Goal: Information Seeking & Learning: Learn about a topic

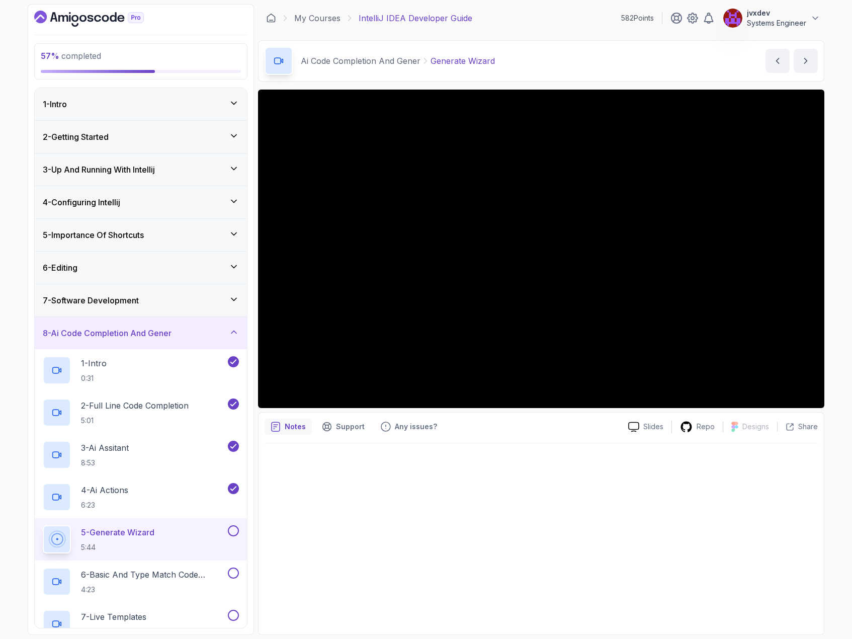
scroll to position [101, 0]
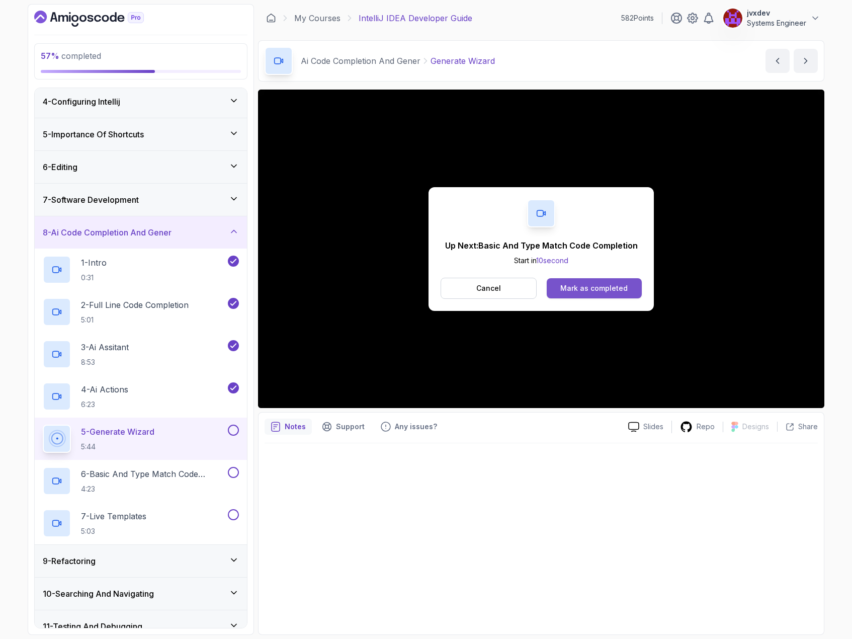
click at [617, 283] on div "Mark as completed" at bounding box center [593, 288] width 67 height 10
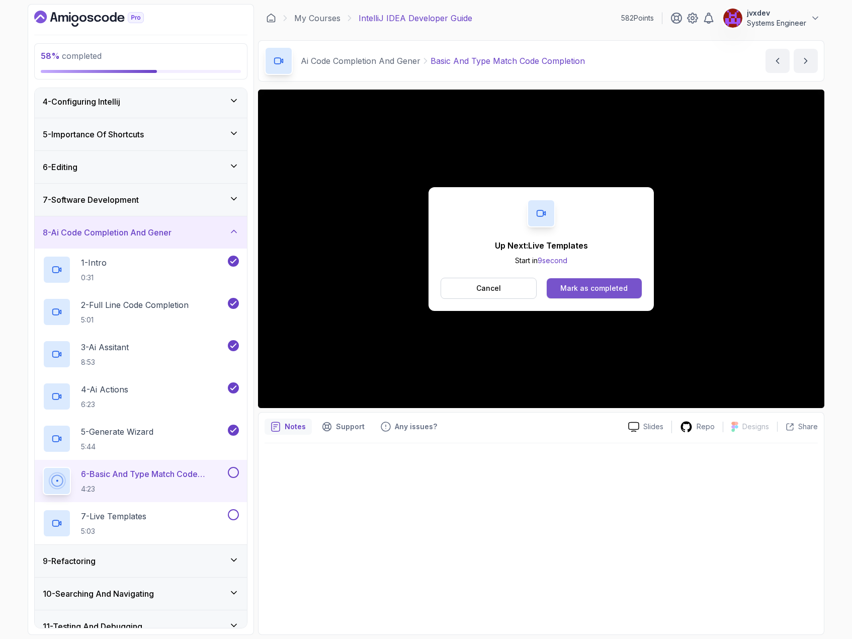
click at [625, 288] on div "Mark as completed" at bounding box center [593, 288] width 67 height 10
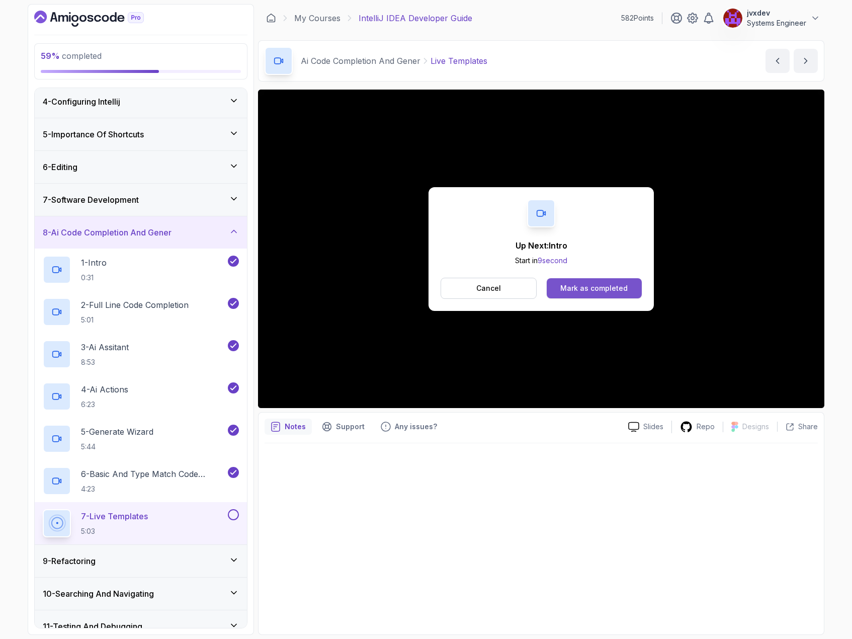
click at [620, 290] on div "Mark as completed" at bounding box center [593, 288] width 67 height 10
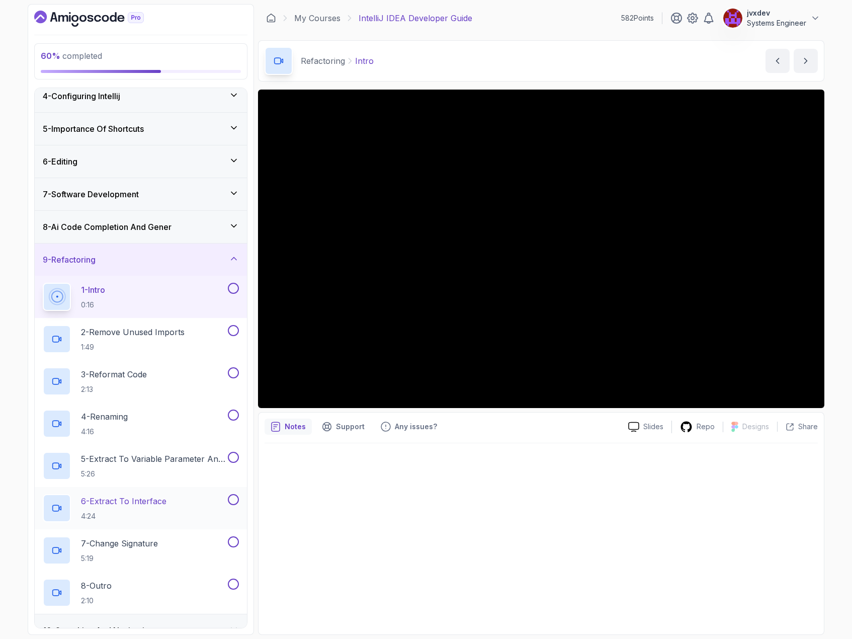
scroll to position [151, 0]
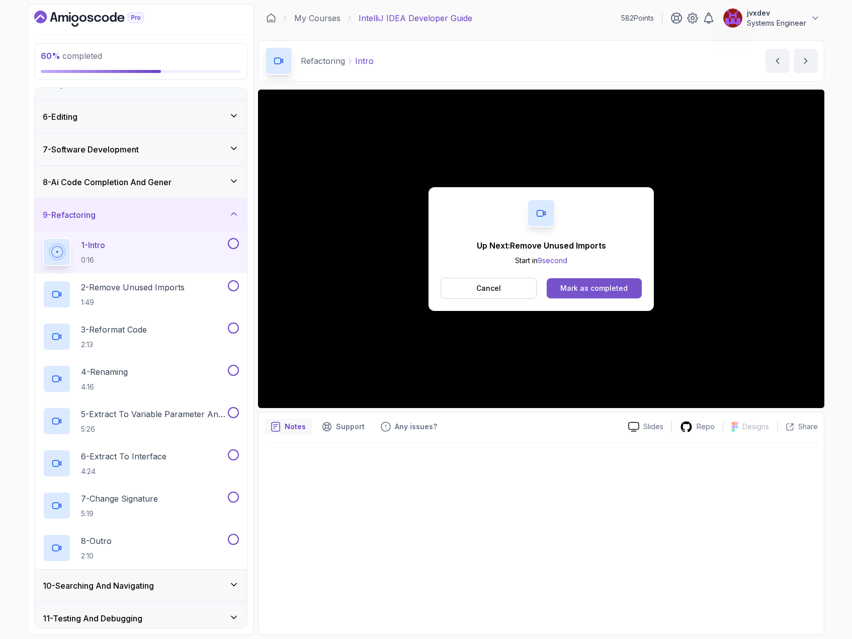
click at [621, 292] on div "Mark as completed" at bounding box center [593, 288] width 67 height 10
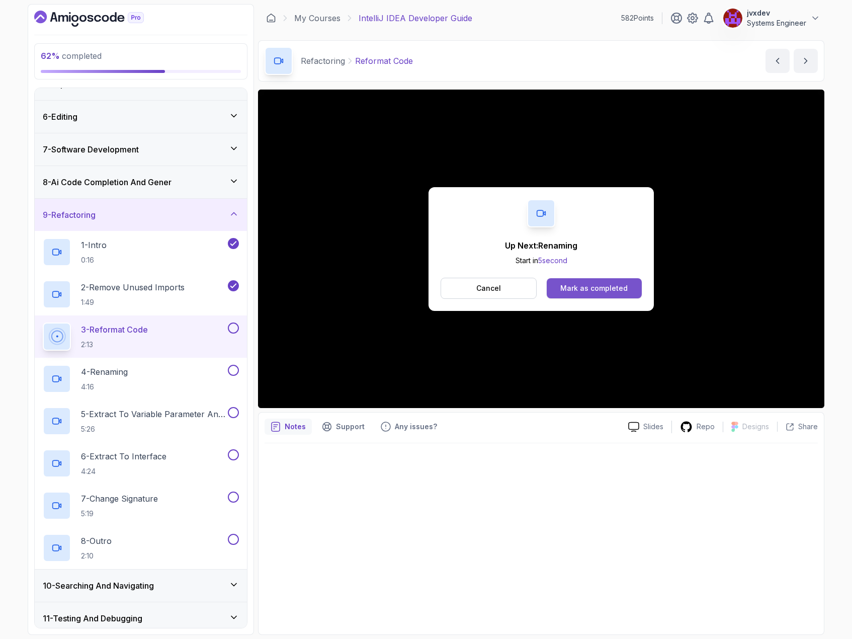
click at [586, 298] on button "Mark as completed" at bounding box center [594, 288] width 95 height 20
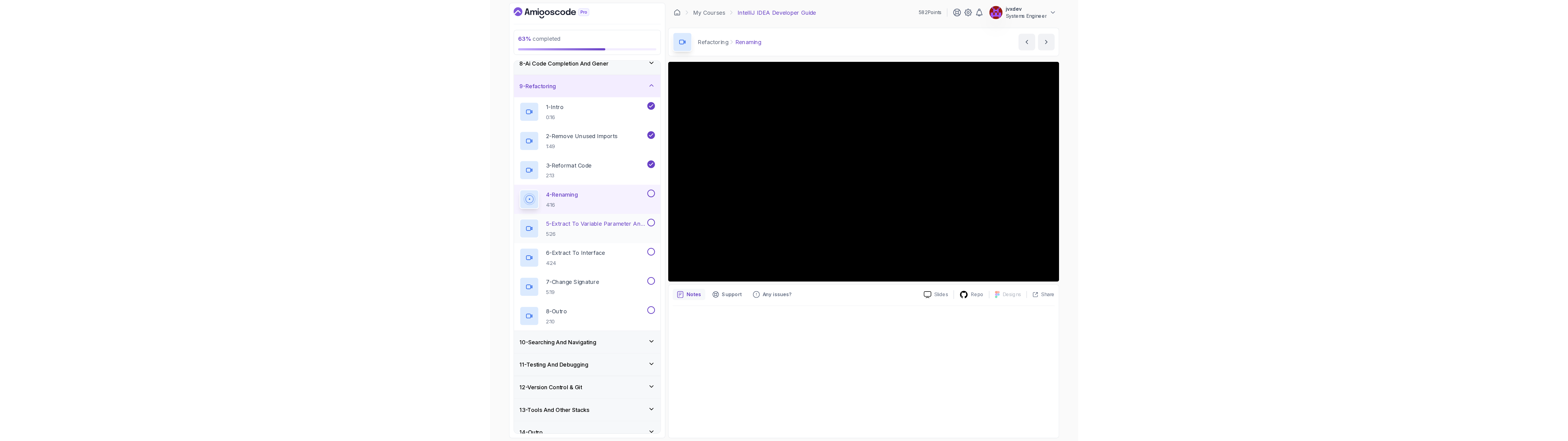
scroll to position [156, 0]
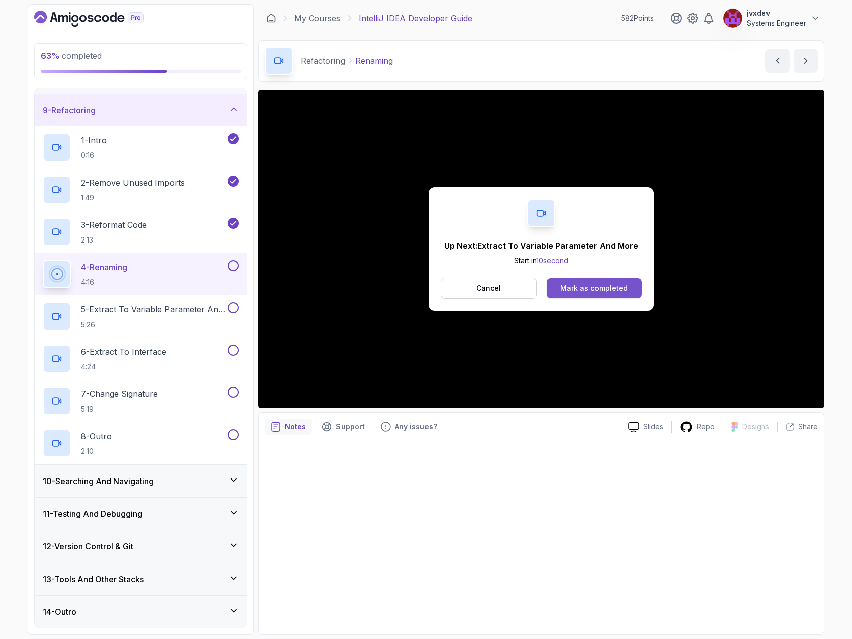
click at [620, 280] on button "Mark as completed" at bounding box center [594, 288] width 95 height 20
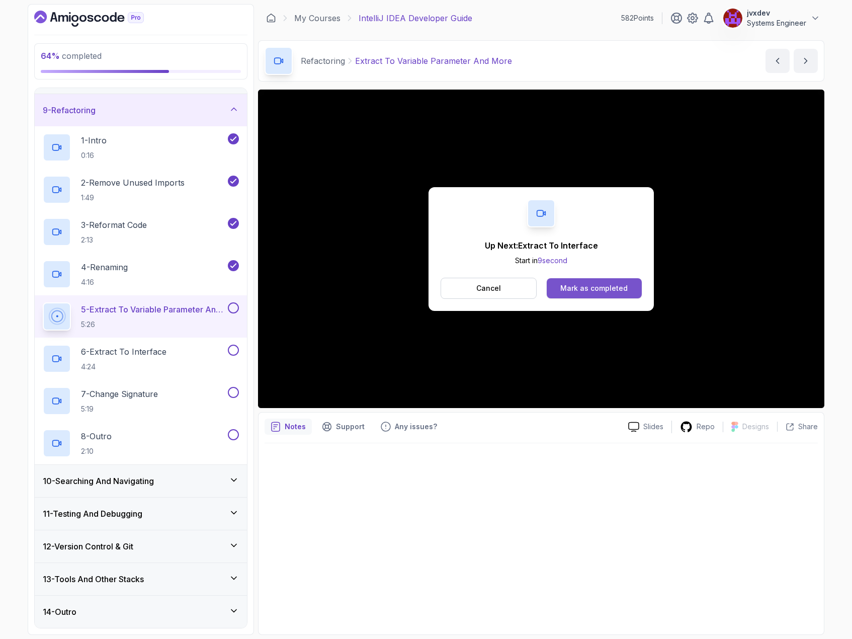
click at [625, 289] on div "Mark as completed" at bounding box center [593, 288] width 67 height 10
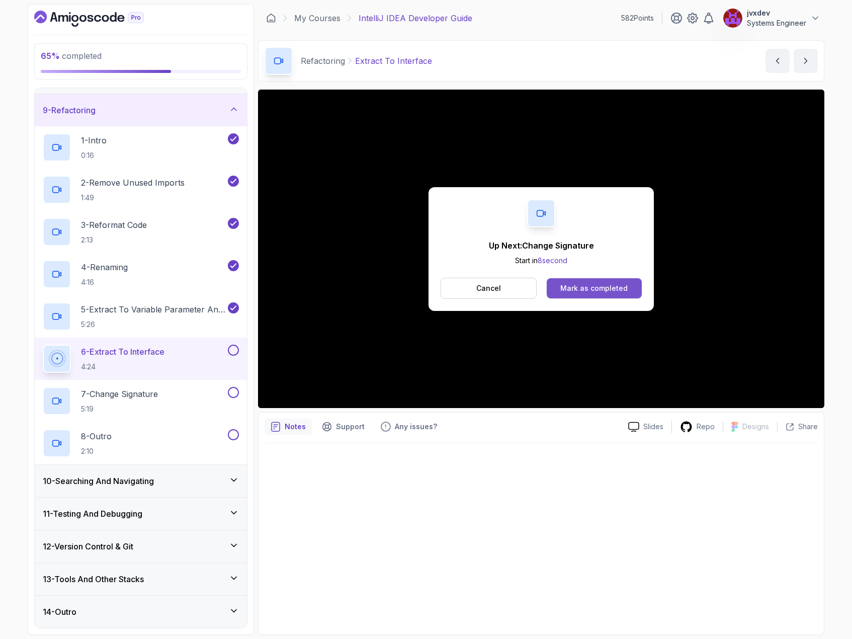
click at [630, 291] on button "Mark as completed" at bounding box center [594, 288] width 95 height 20
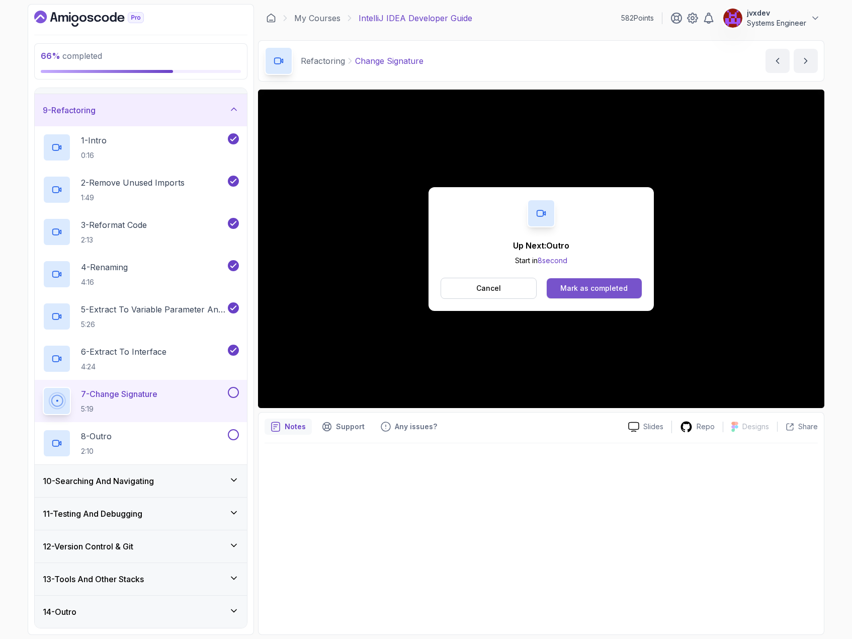
click at [619, 292] on div "Mark as completed" at bounding box center [593, 288] width 67 height 10
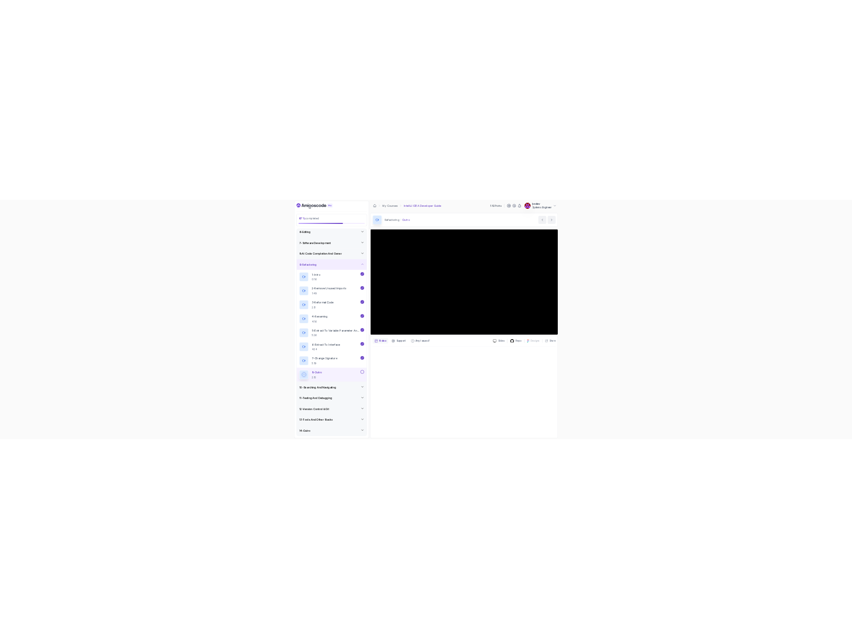
scroll to position [256, 0]
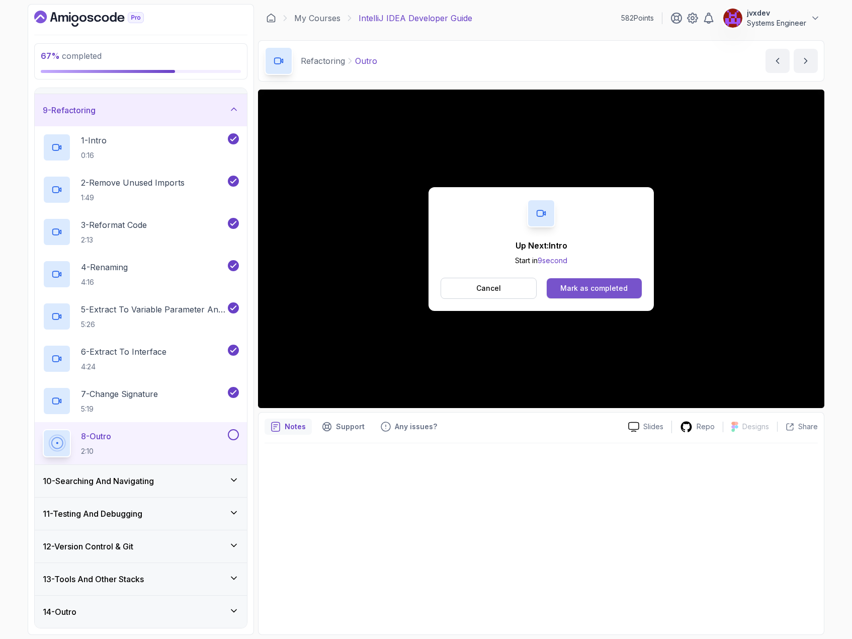
click at [621, 292] on div "Mark as completed" at bounding box center [593, 288] width 67 height 10
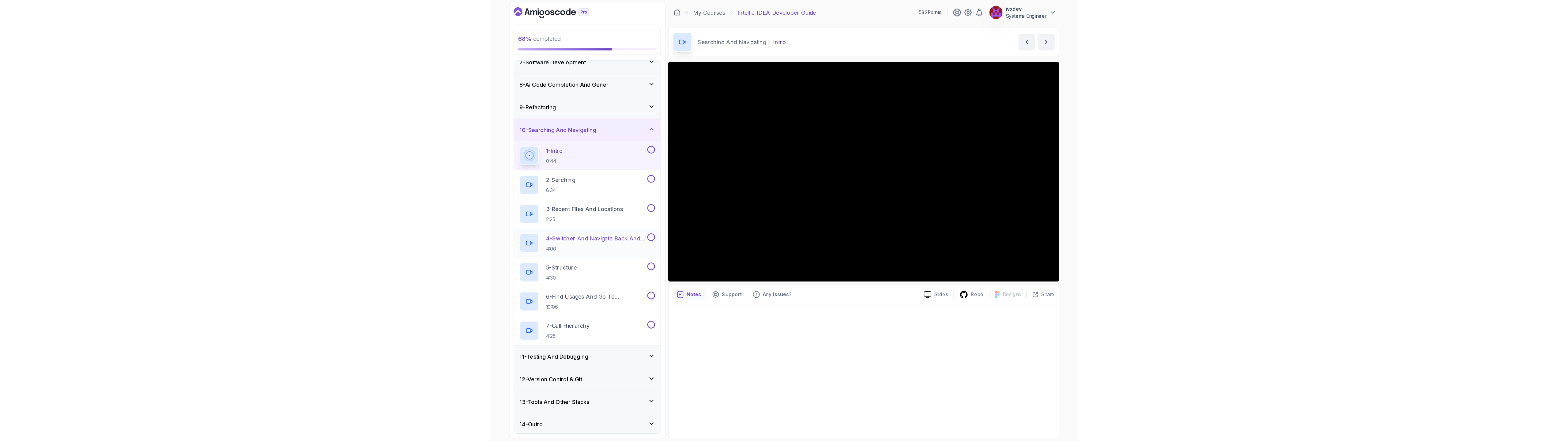
scroll to position [130, 0]
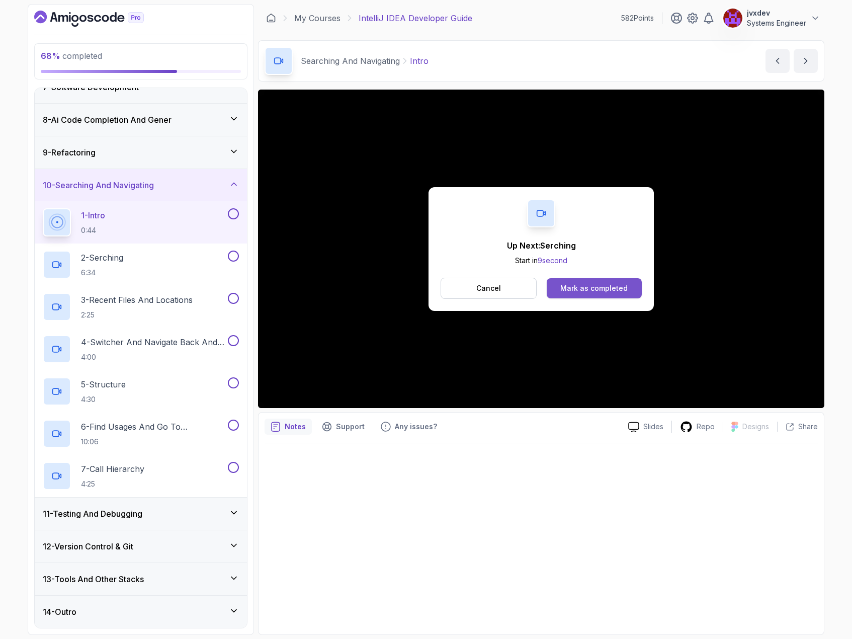
click at [602, 285] on div "Mark as completed" at bounding box center [593, 288] width 67 height 10
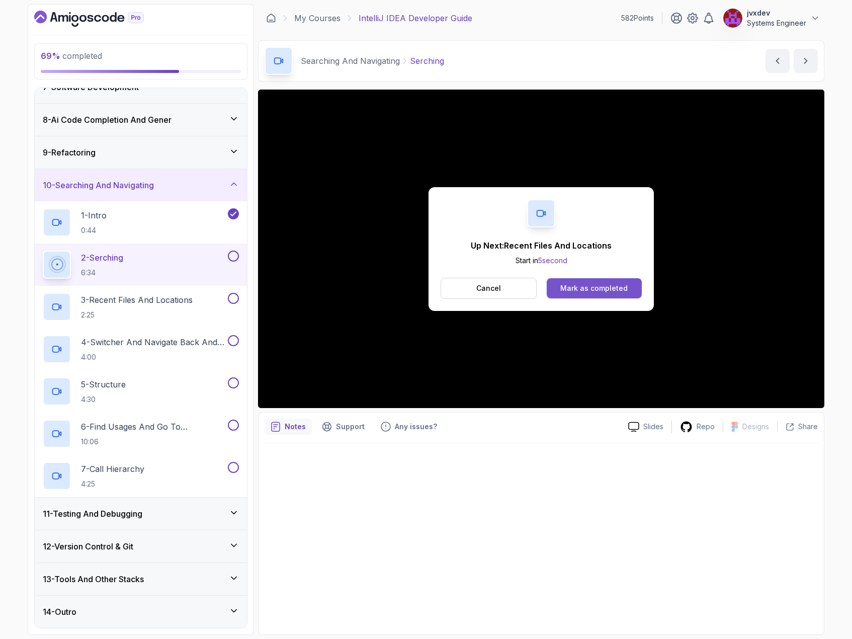
click at [603, 293] on div "Mark as completed" at bounding box center [593, 288] width 67 height 10
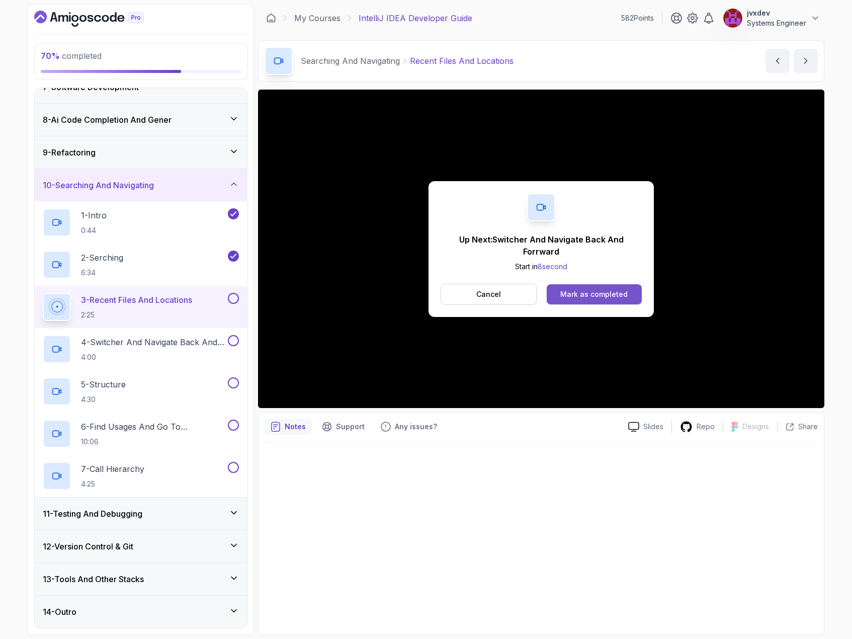
click at [631, 287] on button "Mark as completed" at bounding box center [594, 294] width 95 height 20
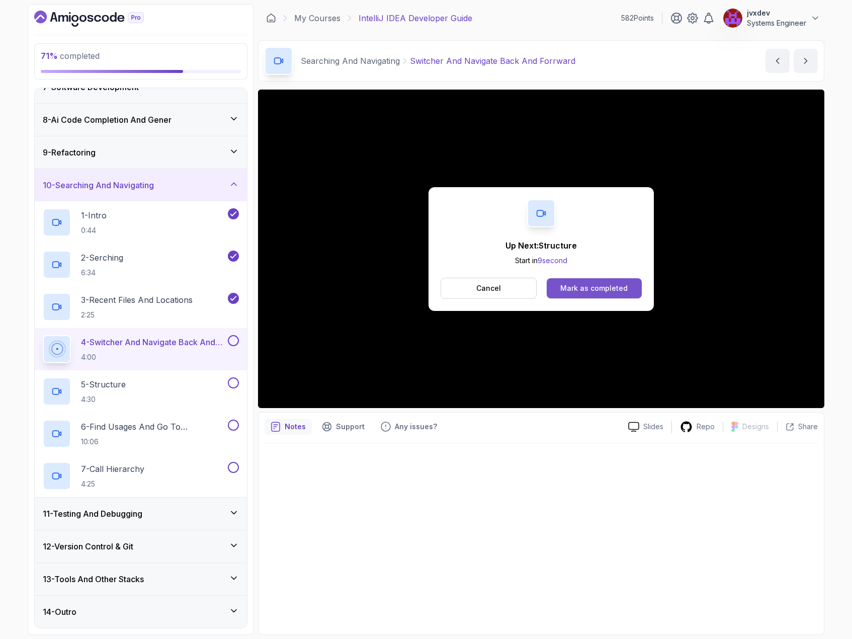
click at [624, 289] on div "Mark as completed" at bounding box center [593, 288] width 67 height 10
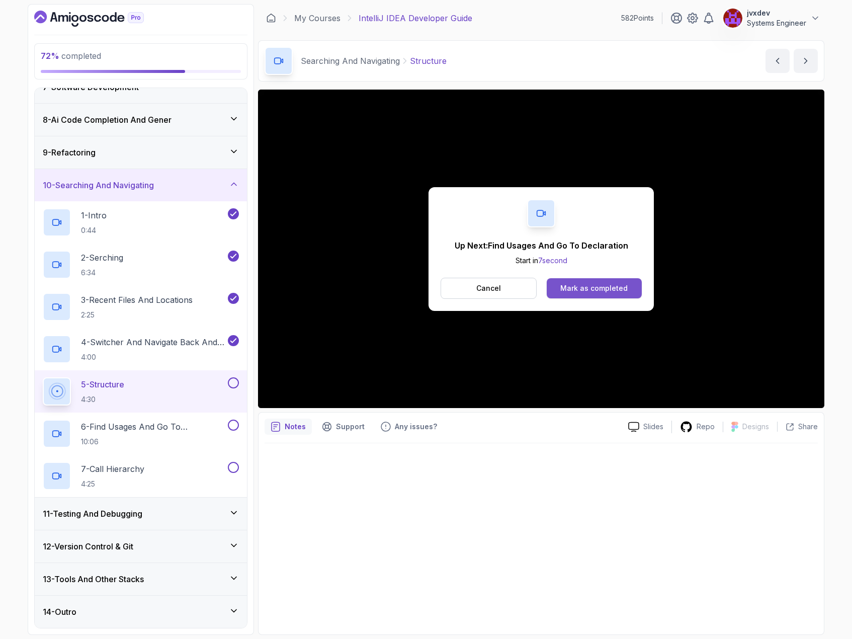
click at [585, 290] on div "Mark as completed" at bounding box center [593, 288] width 67 height 10
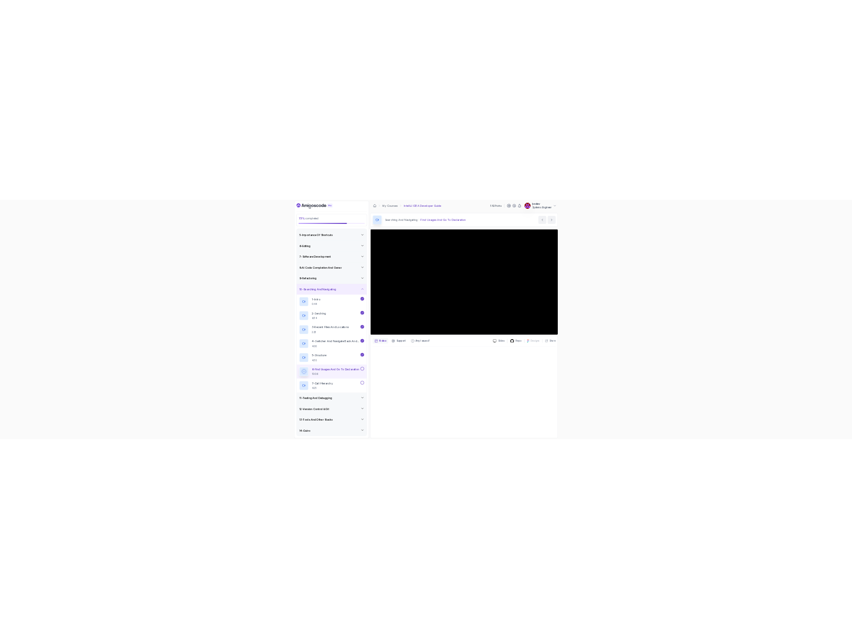
scroll to position [213, 0]
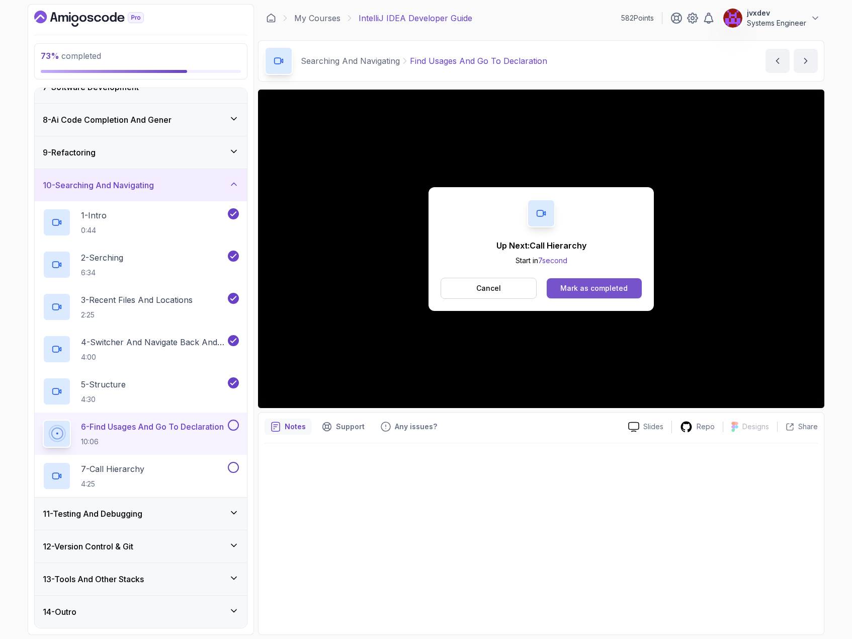
click at [610, 289] on div "Mark as completed" at bounding box center [593, 288] width 67 height 10
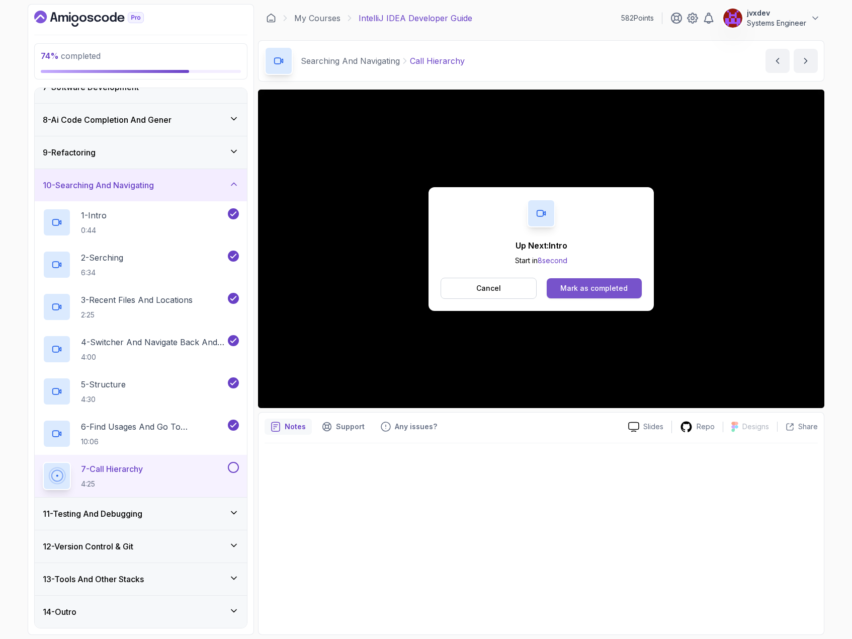
click at [619, 292] on div "Mark as completed" at bounding box center [593, 288] width 67 height 10
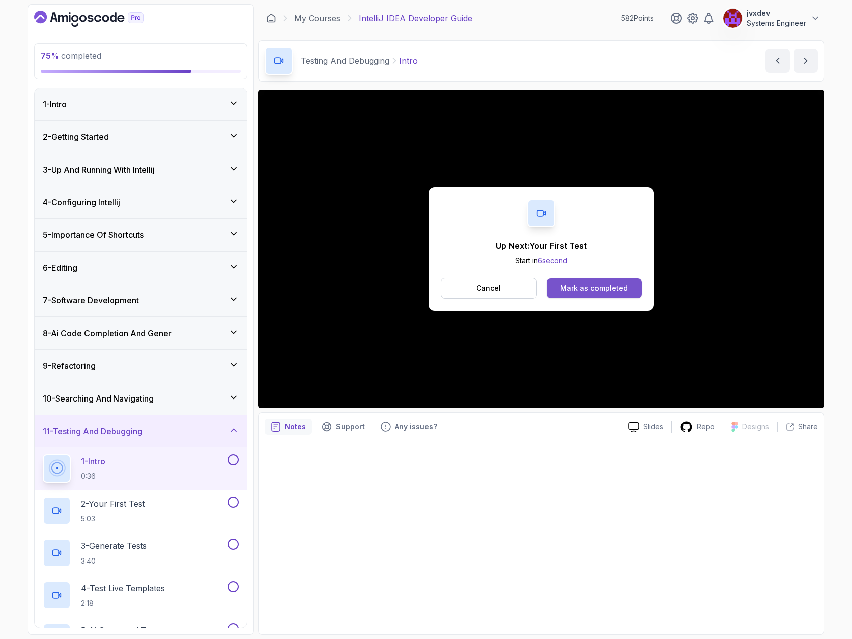
click at [613, 289] on div "Mark as completed" at bounding box center [593, 288] width 67 height 10
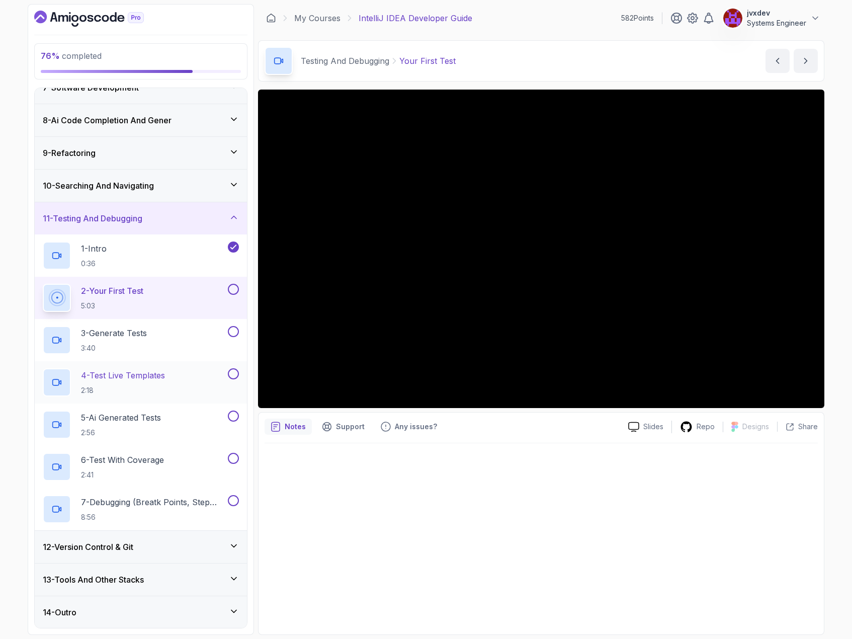
scroll to position [213, 0]
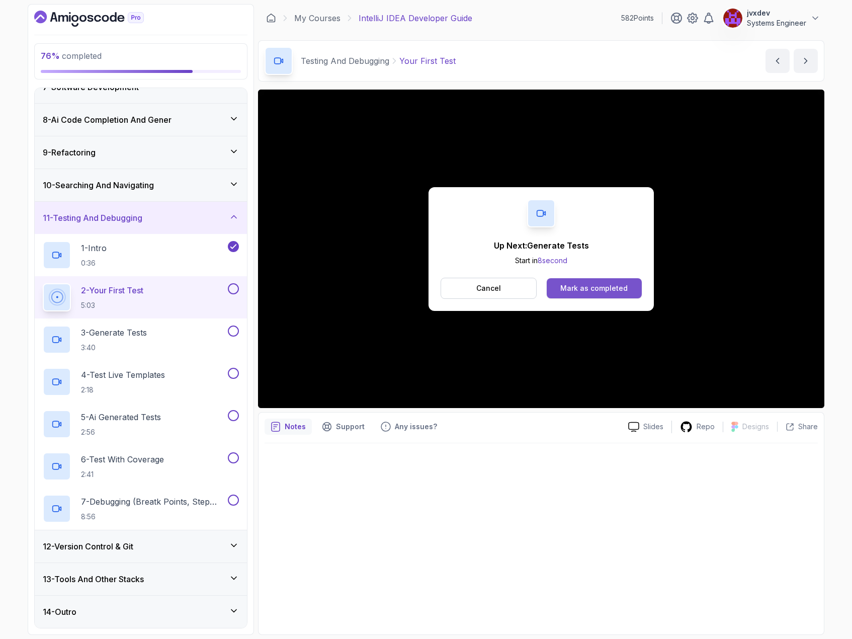
click at [603, 290] on div "Mark as completed" at bounding box center [593, 288] width 67 height 10
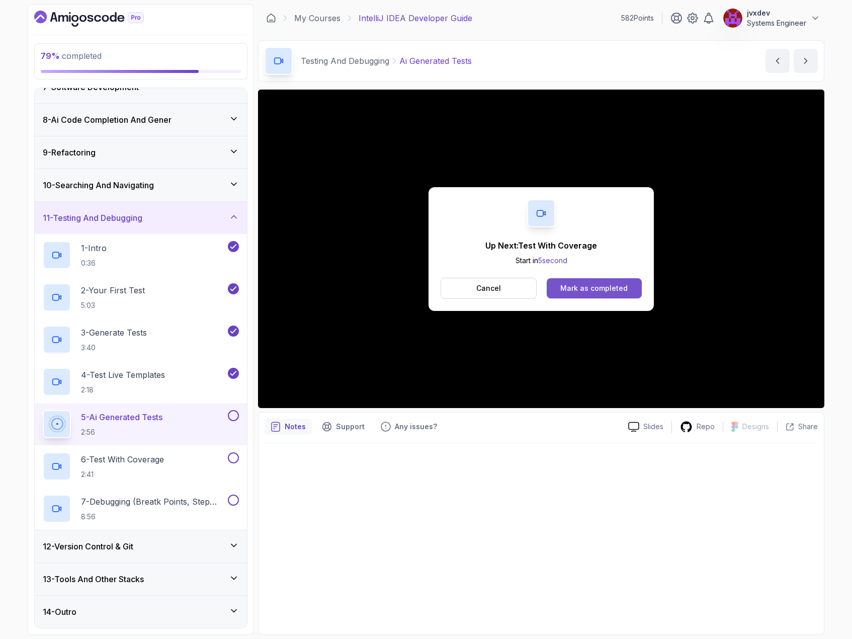
click at [591, 286] on div "Mark as completed" at bounding box center [593, 288] width 67 height 10
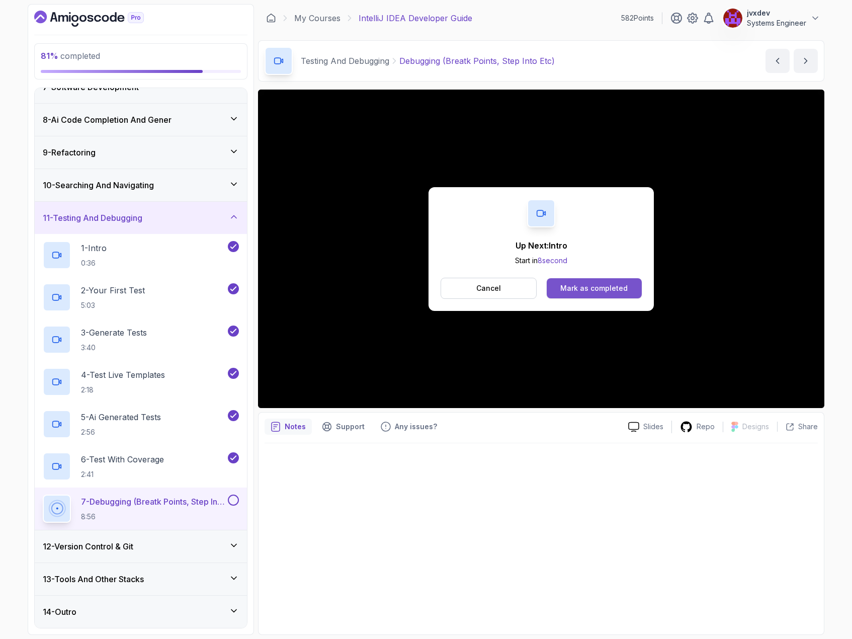
click at [608, 291] on div "Mark as completed" at bounding box center [593, 288] width 67 height 10
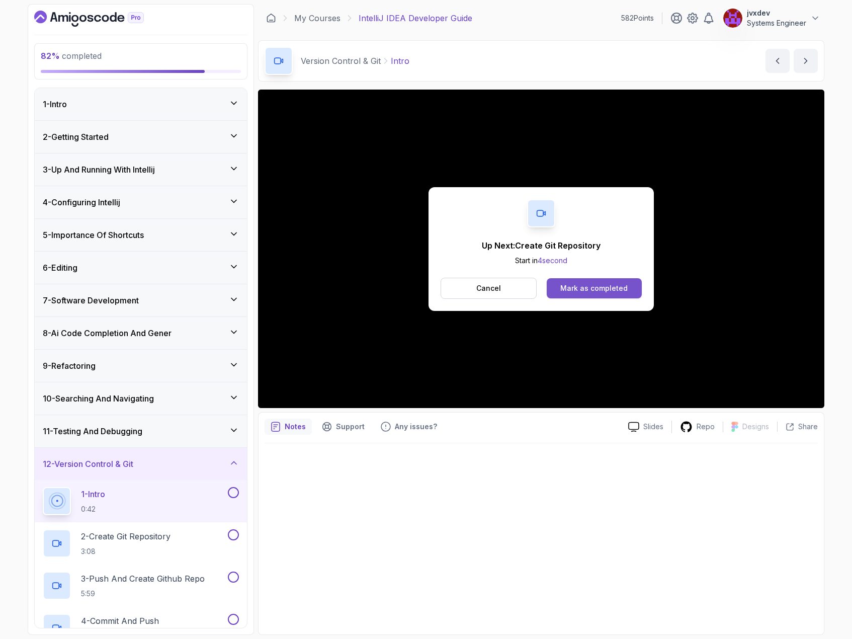
click at [588, 288] on div "Mark as completed" at bounding box center [593, 288] width 67 height 10
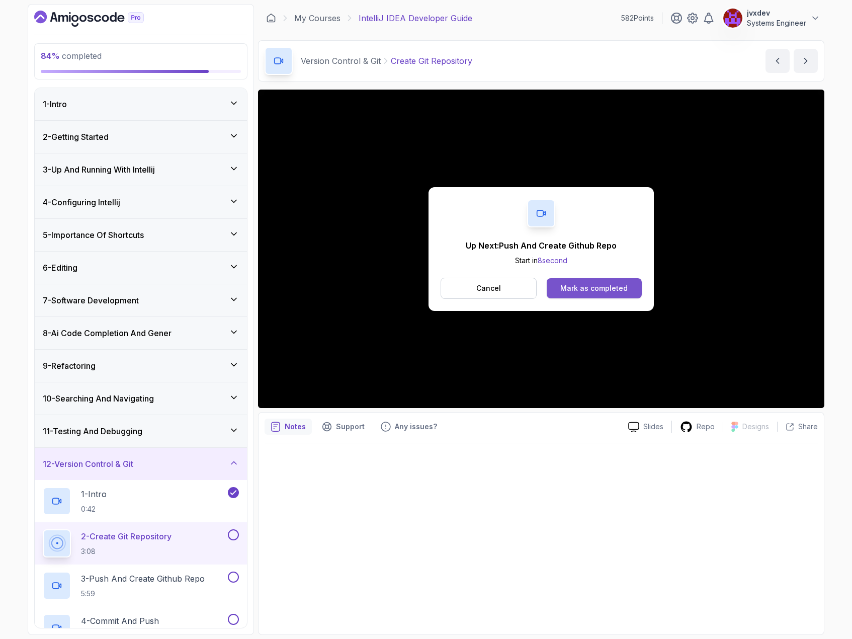
click at [625, 287] on div "Mark as completed" at bounding box center [593, 288] width 67 height 10
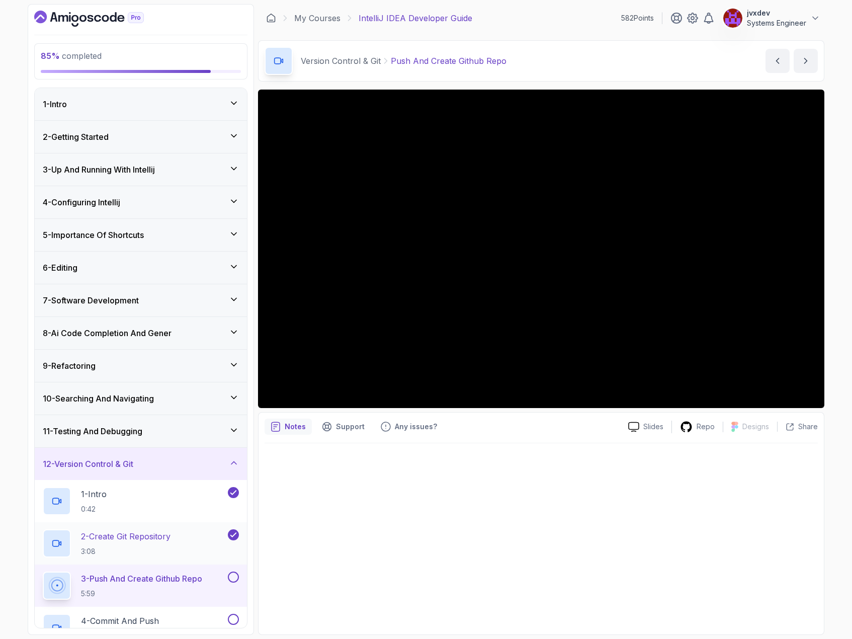
click at [171, 535] on p "2 - Create Git Repository" at bounding box center [126, 536] width 90 height 12
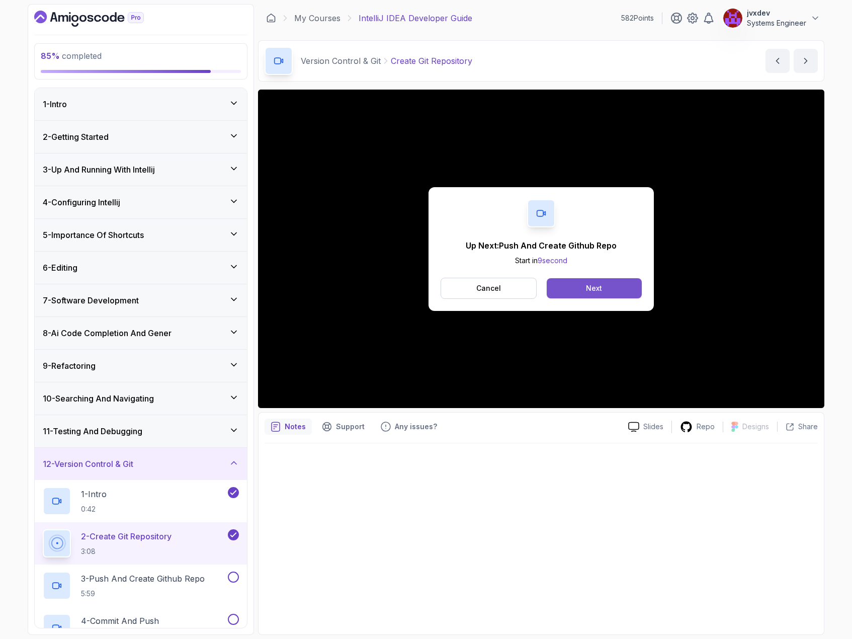
click at [615, 288] on button "Next" at bounding box center [594, 288] width 95 height 20
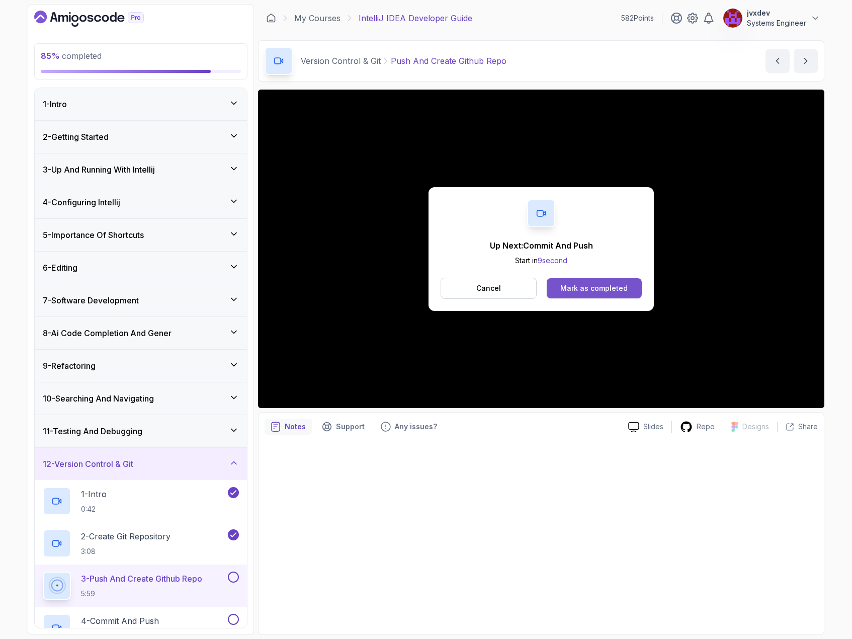
click at [634, 292] on button "Mark as completed" at bounding box center [594, 288] width 95 height 20
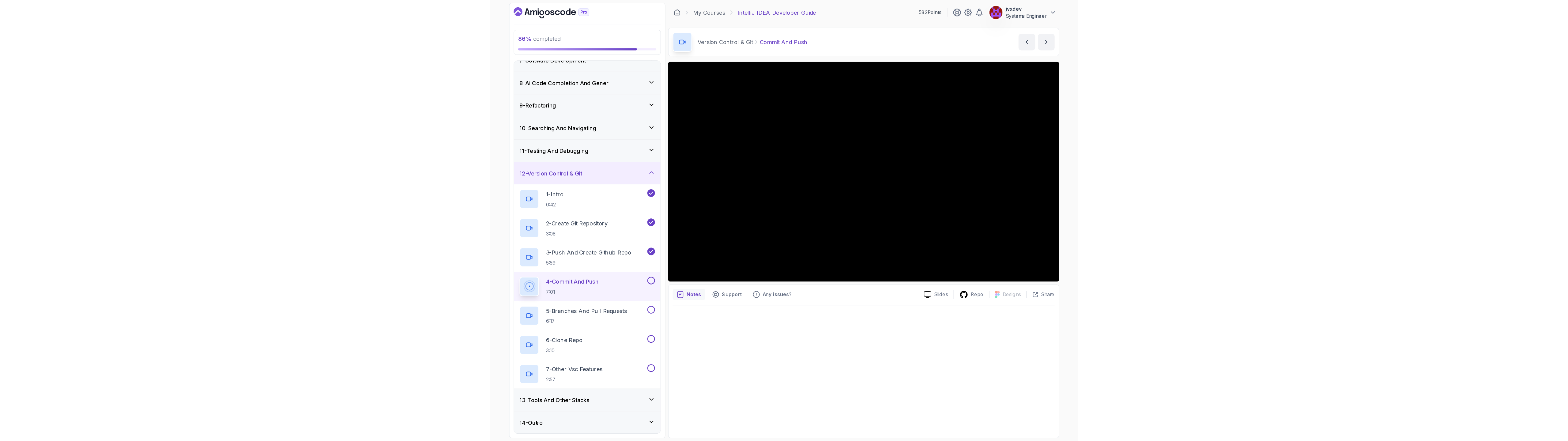
scroll to position [130, 0]
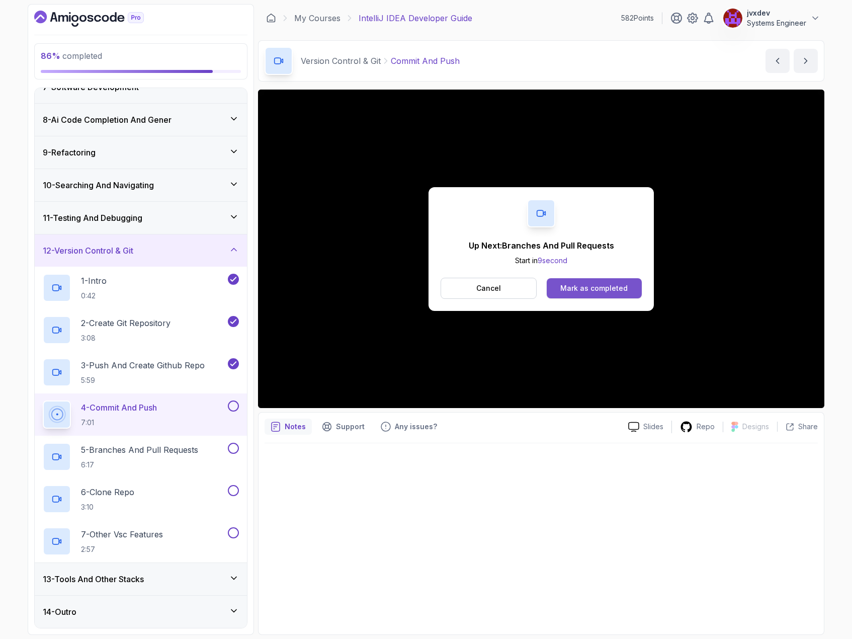
click at [608, 283] on div "Mark as completed" at bounding box center [593, 288] width 67 height 10
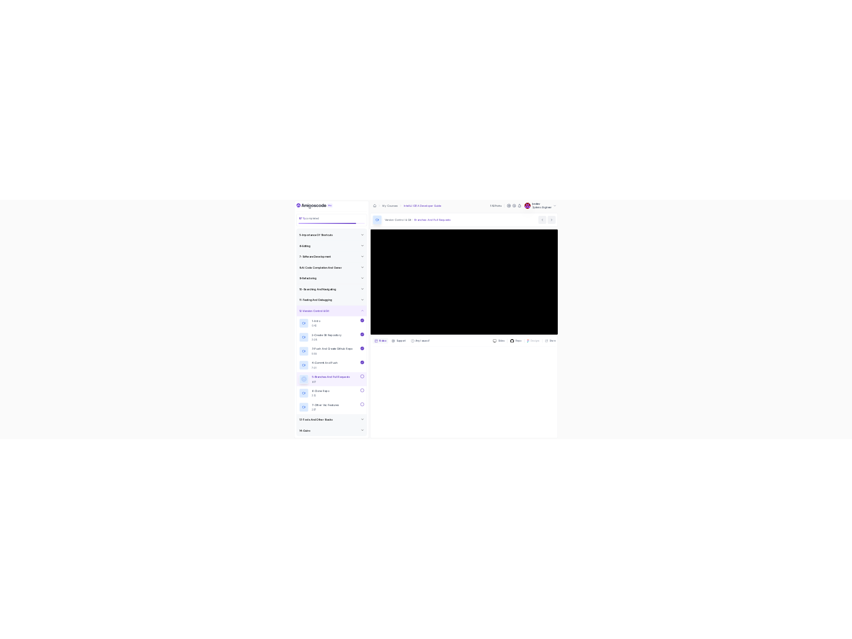
scroll to position [213, 0]
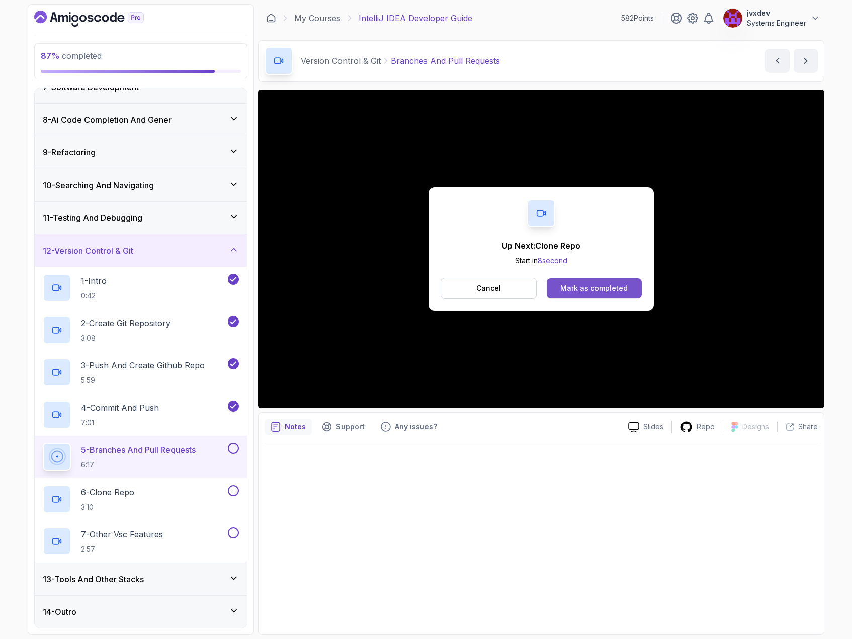
click at [598, 291] on div "Mark as completed" at bounding box center [593, 288] width 67 height 10
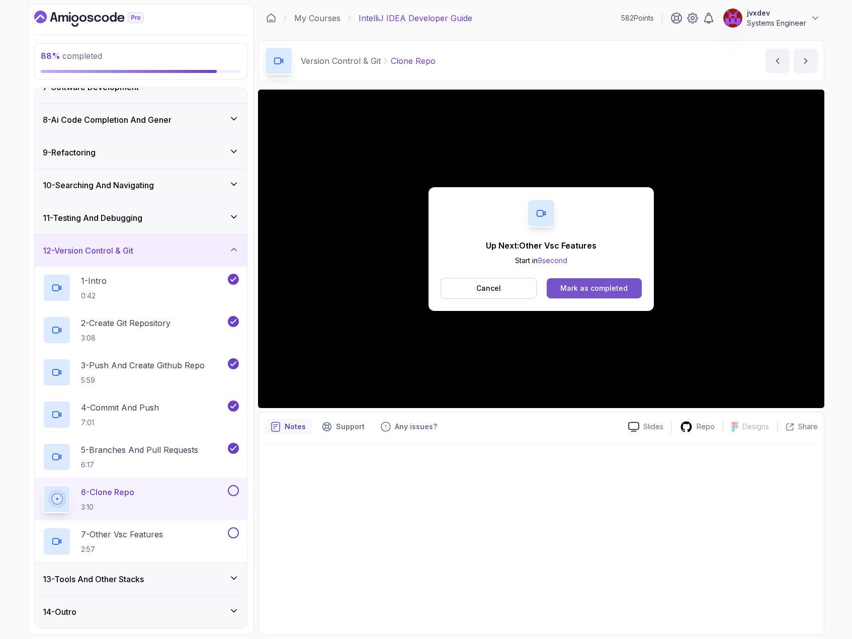
click at [578, 294] on button "Mark as completed" at bounding box center [594, 288] width 95 height 20
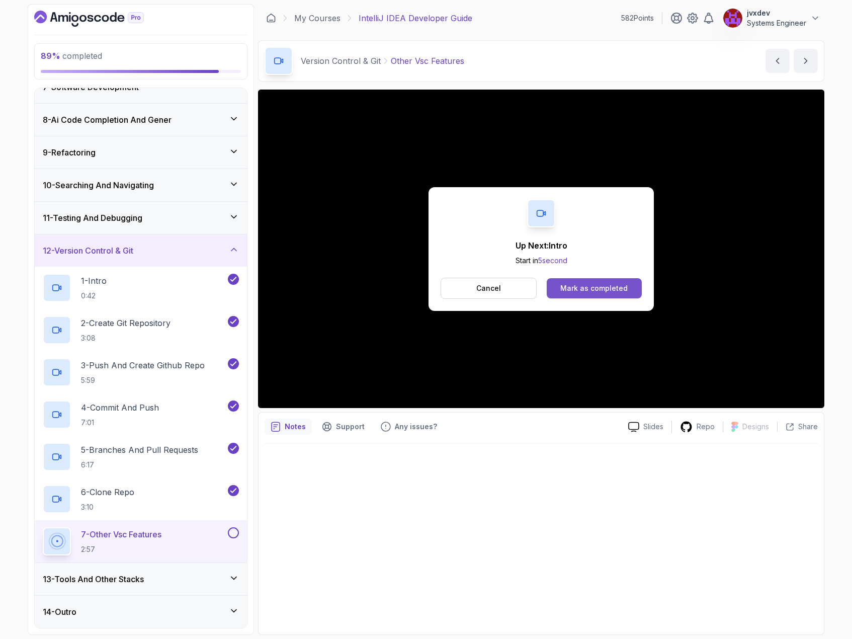
click at [620, 286] on div "Mark as completed" at bounding box center [593, 288] width 67 height 10
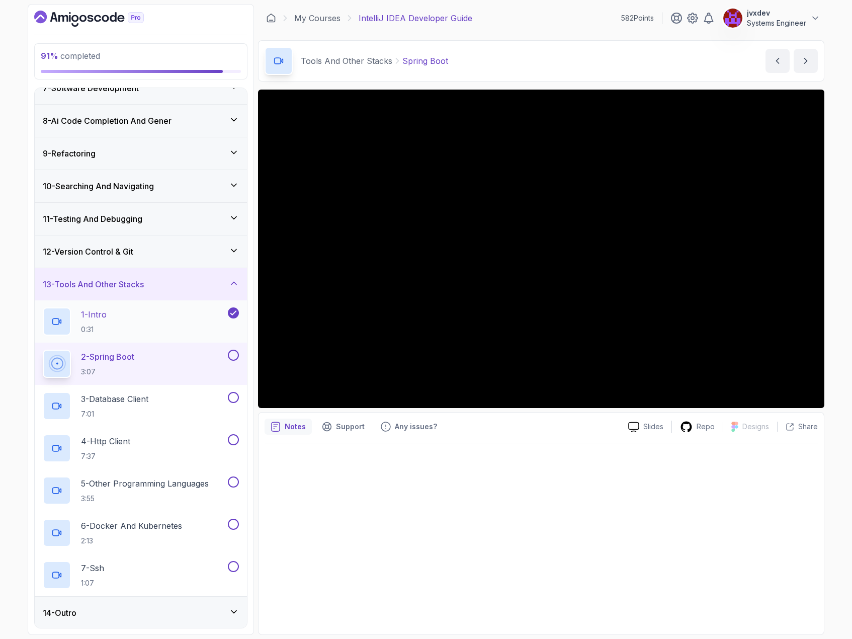
scroll to position [213, 0]
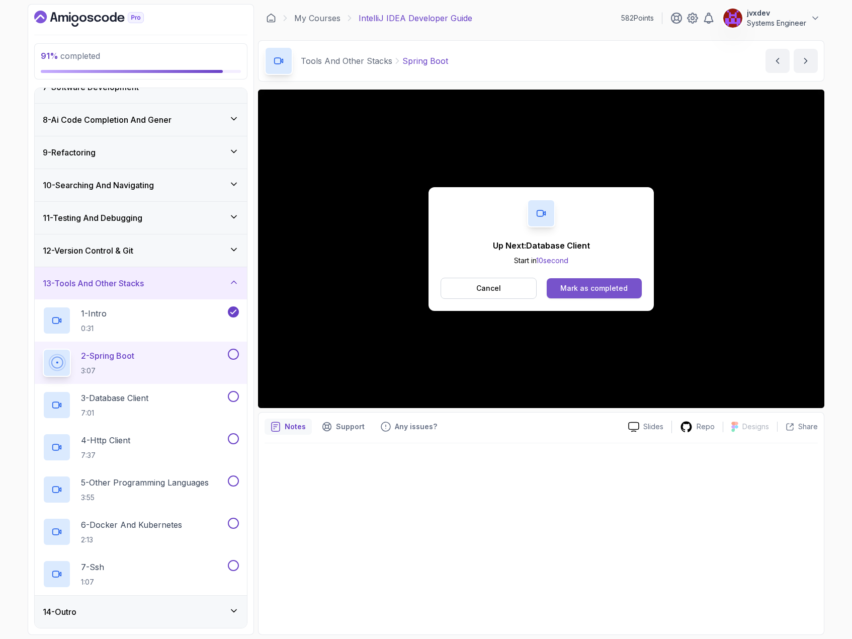
click at [614, 288] on div "Mark as completed" at bounding box center [593, 288] width 67 height 10
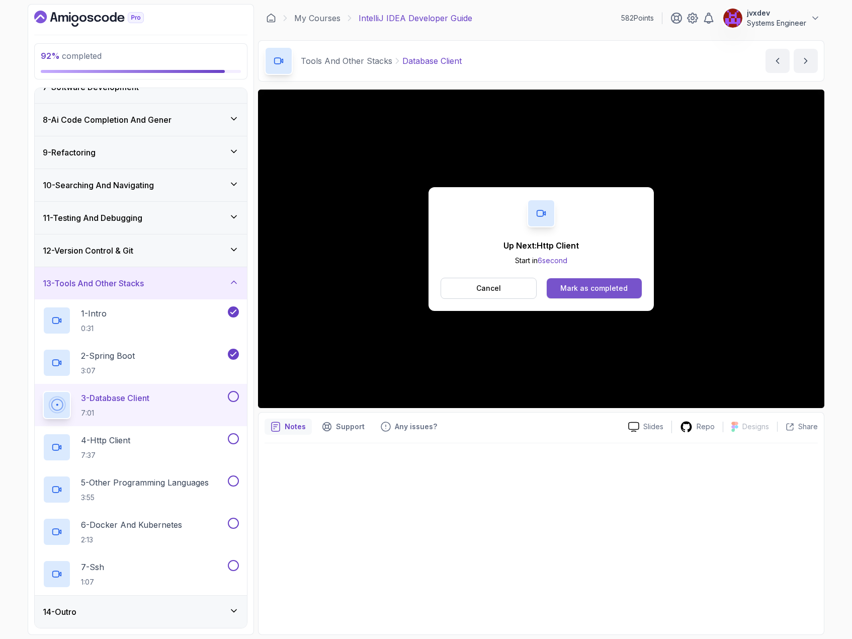
click at [606, 292] on div "Mark as completed" at bounding box center [593, 288] width 67 height 10
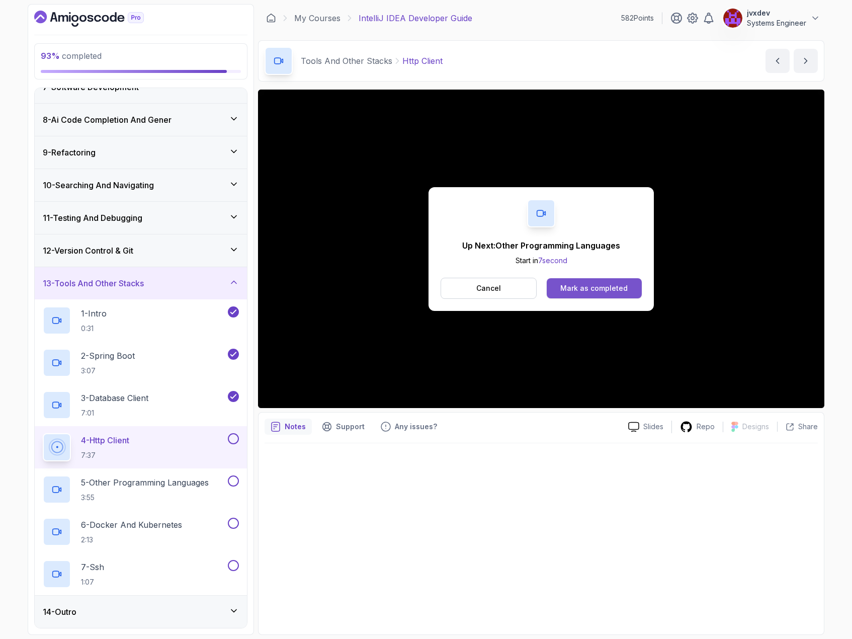
click at [614, 292] on div "Mark as completed" at bounding box center [593, 288] width 67 height 10
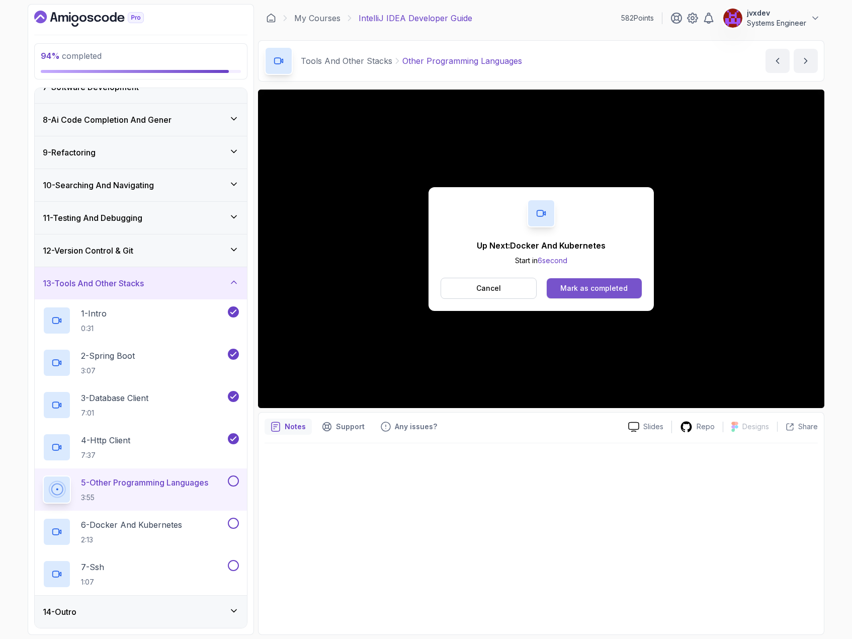
click at [629, 290] on button "Mark as completed" at bounding box center [594, 288] width 95 height 20
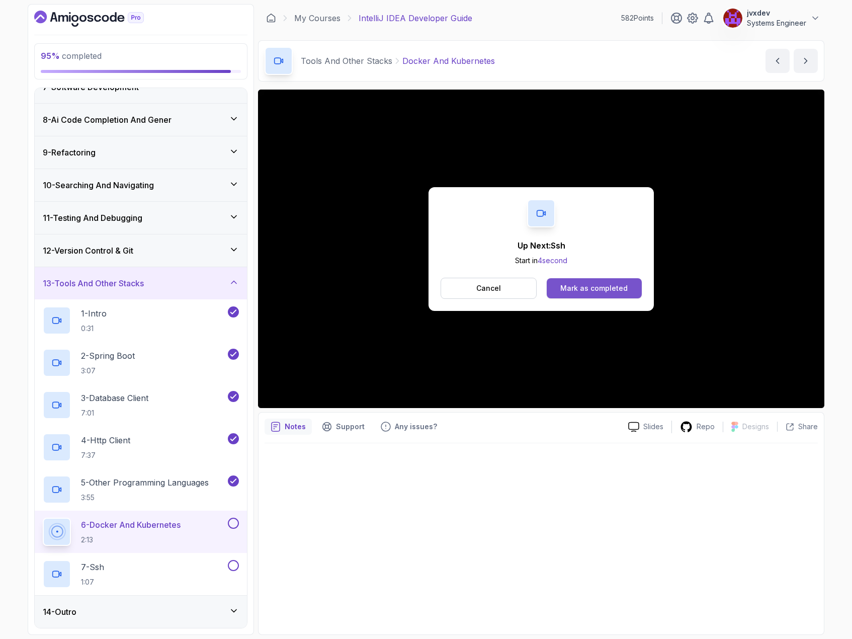
click at [594, 288] on div "Mark as completed" at bounding box center [593, 288] width 67 height 10
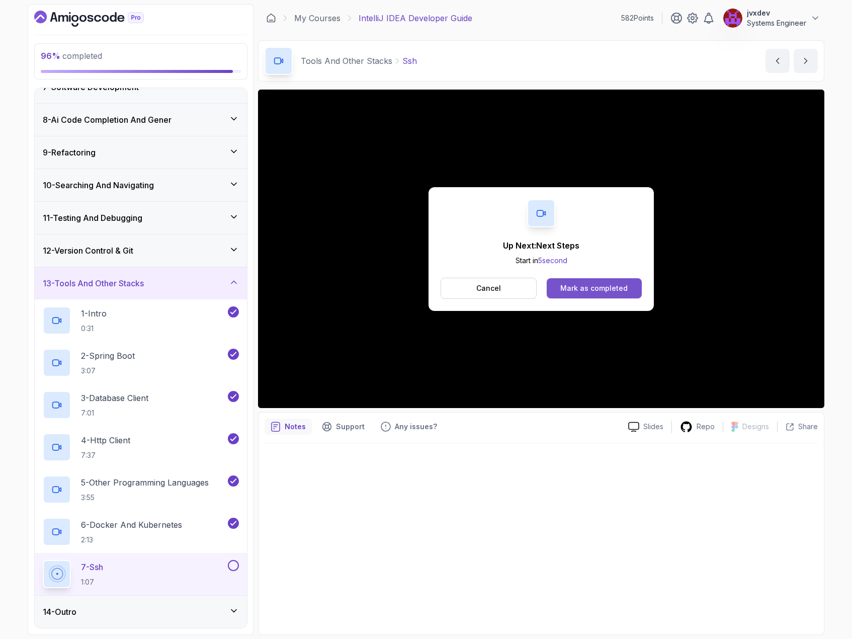
click at [604, 290] on div "Mark as completed" at bounding box center [593, 288] width 67 height 10
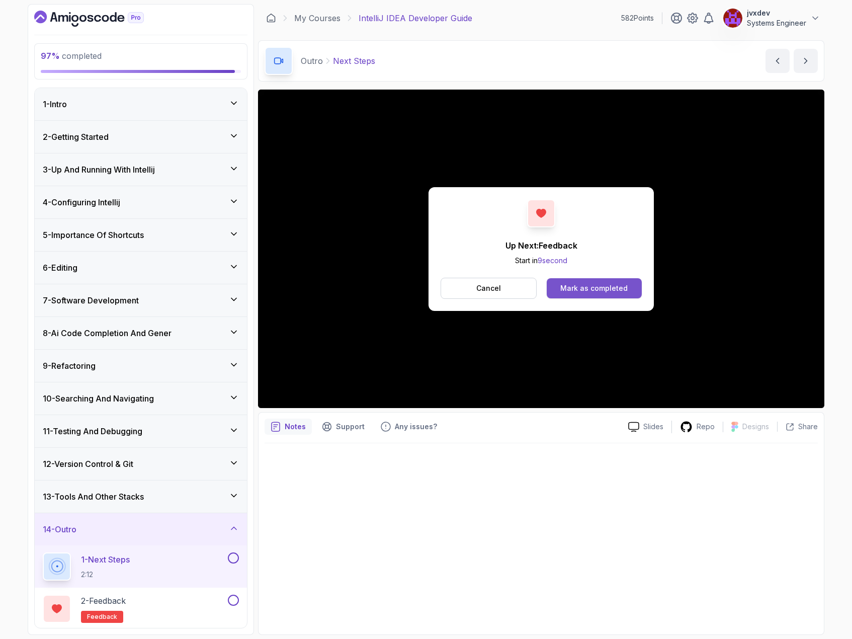
click at [622, 283] on button "Mark as completed" at bounding box center [594, 288] width 95 height 20
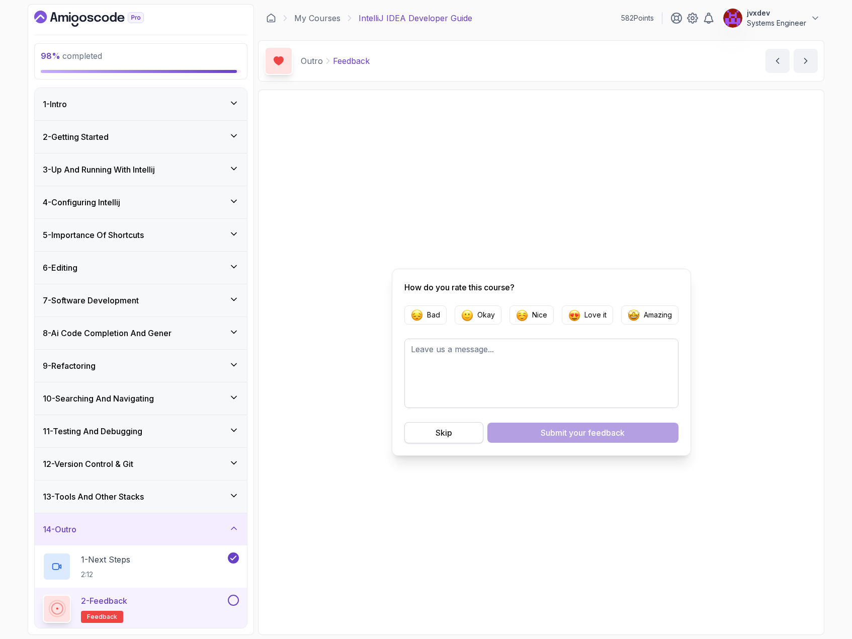
click at [437, 431] on div "Skip" at bounding box center [444, 433] width 17 height 12
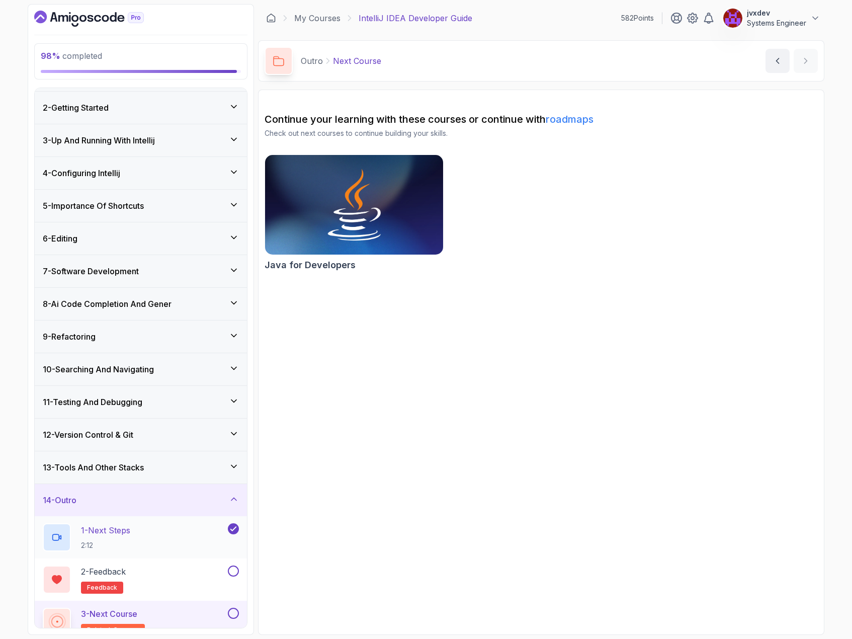
scroll to position [44, 0]
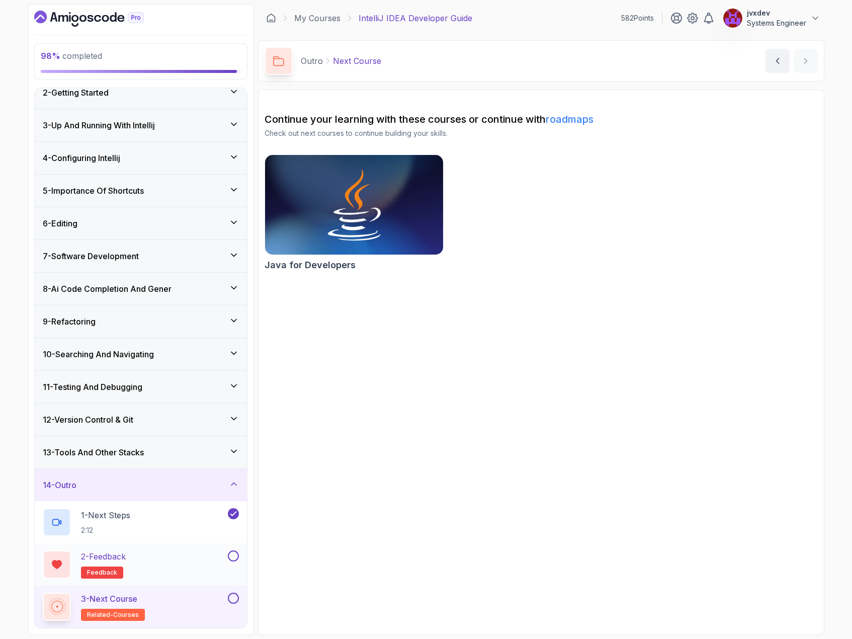
click at [205, 554] on div "2 - Feedback feedback" at bounding box center [134, 564] width 183 height 28
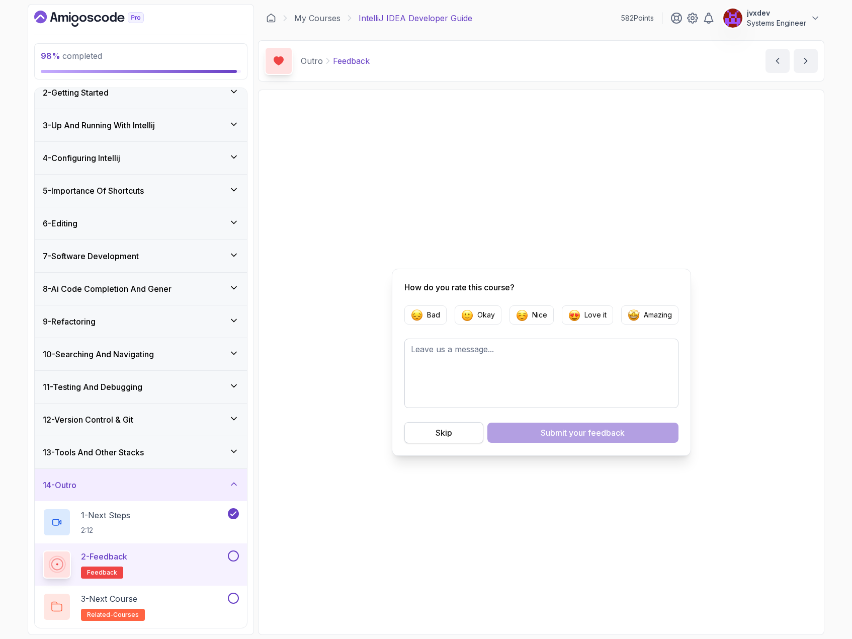
click at [431, 430] on button "Skip" at bounding box center [444, 432] width 79 height 21
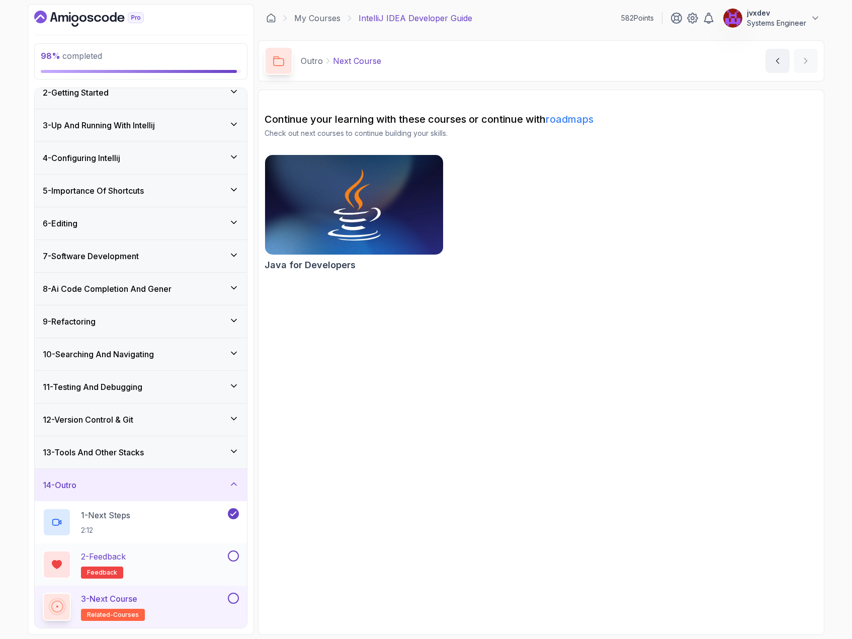
click at [234, 553] on button at bounding box center [233, 555] width 11 height 11
click at [193, 600] on div "3 - Next Course related-courses" at bounding box center [134, 607] width 183 height 28
click at [236, 598] on button at bounding box center [233, 598] width 11 height 11
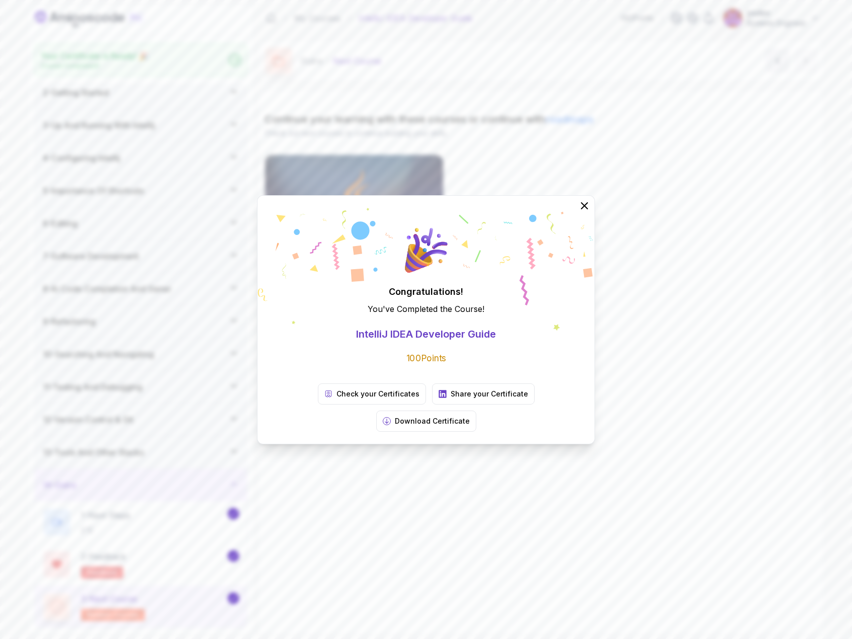
scroll to position [41, 0]
drag, startPoint x: 584, startPoint y: 217, endPoint x: 587, endPoint y: 211, distance: 7.0
click at [584, 212] on icon at bounding box center [585, 206] width 12 height 12
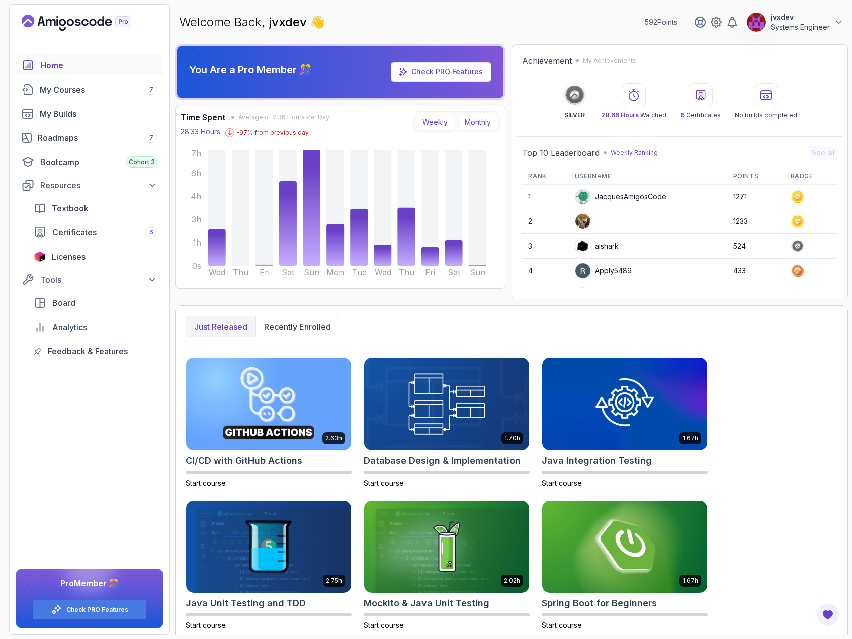
click at [488, 127] on button "Monthly" at bounding box center [477, 122] width 39 height 17
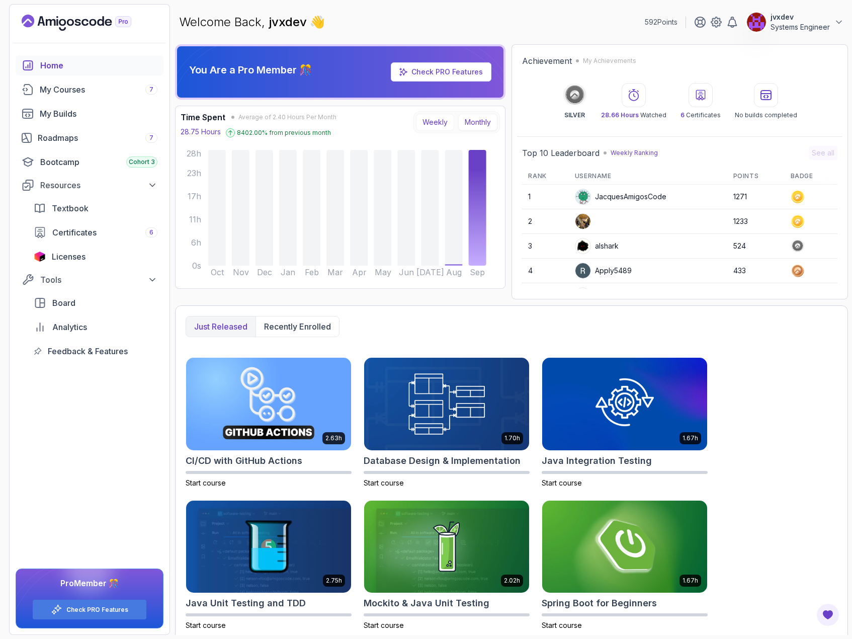
click at [424, 122] on button "Weekly" at bounding box center [435, 122] width 38 height 17
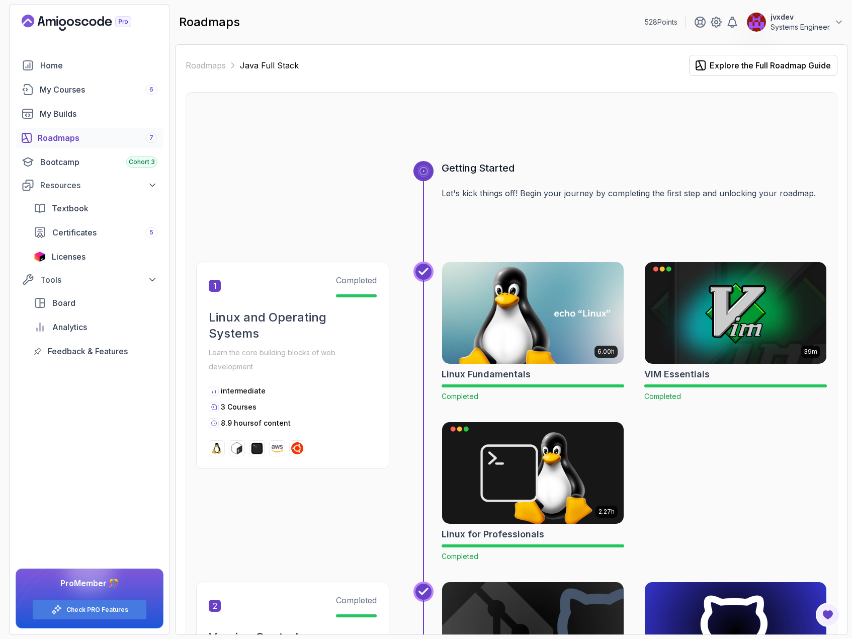
scroll to position [948, 0]
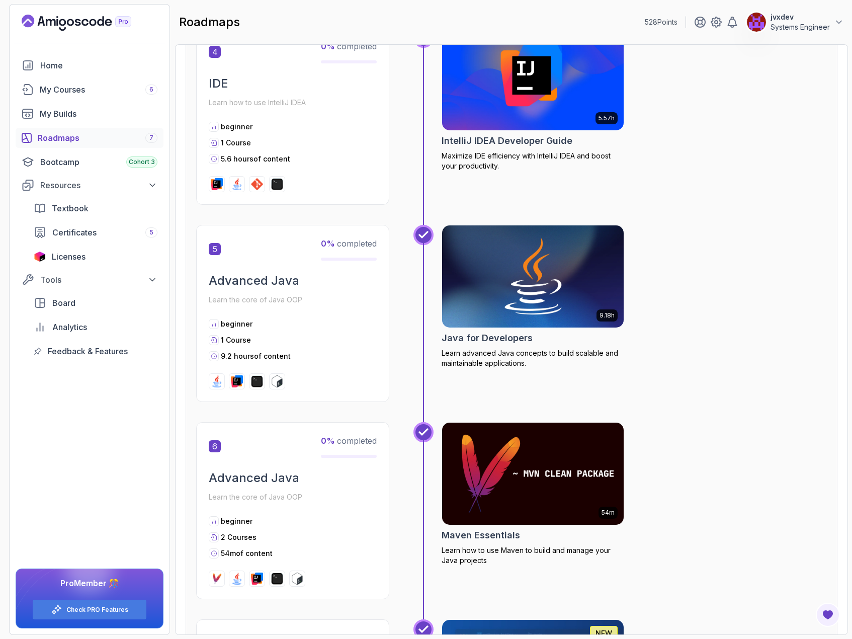
click at [522, 281] on img at bounding box center [533, 276] width 191 height 107
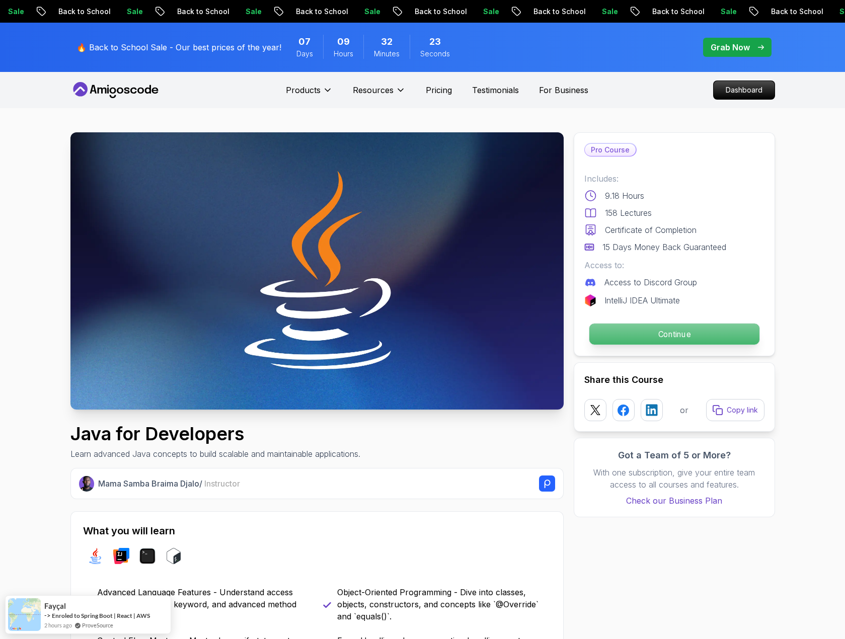
click at [610, 329] on p "Continue" at bounding box center [674, 334] width 170 height 21
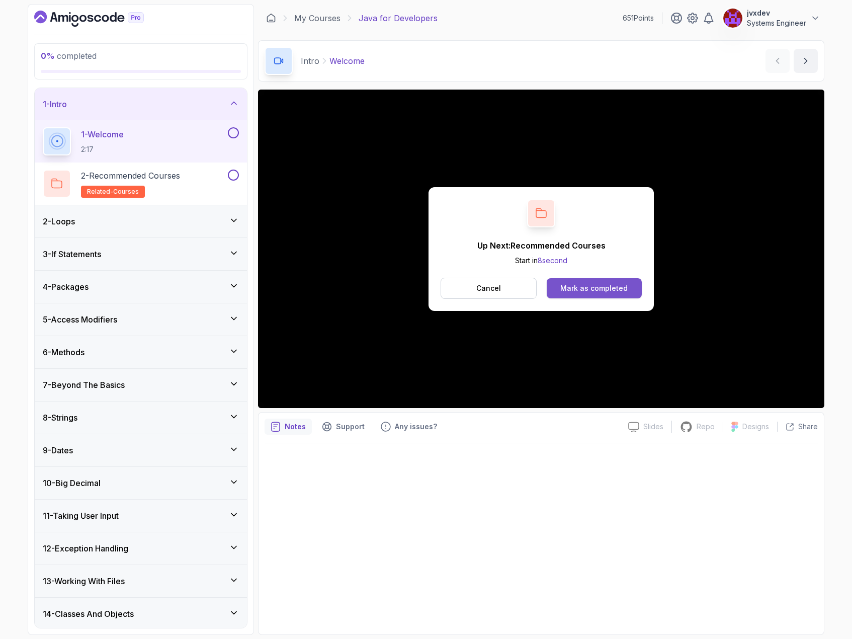
click at [587, 283] on div "Mark as completed" at bounding box center [593, 288] width 67 height 10
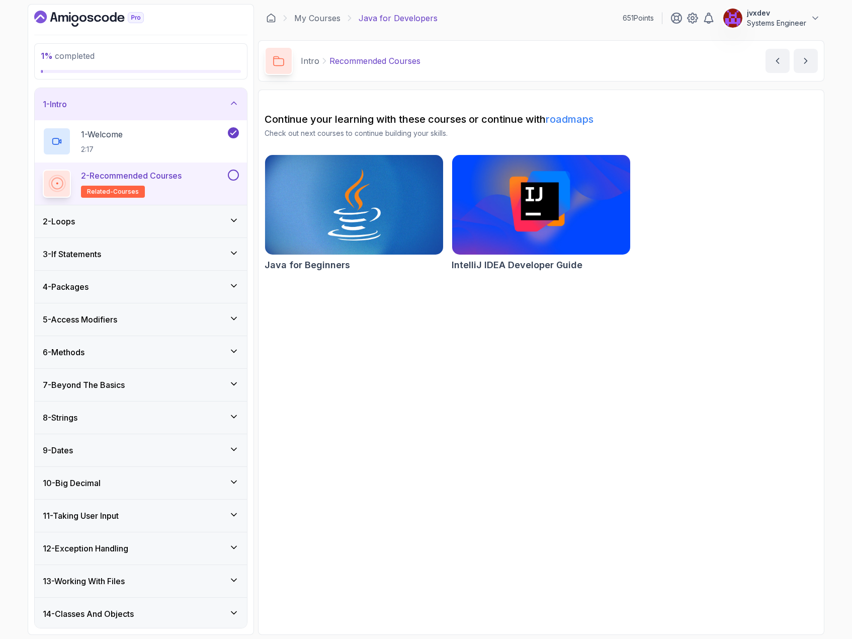
click at [235, 177] on button at bounding box center [233, 175] width 11 height 11
click at [151, 218] on div "2 - Loops" at bounding box center [141, 221] width 196 height 12
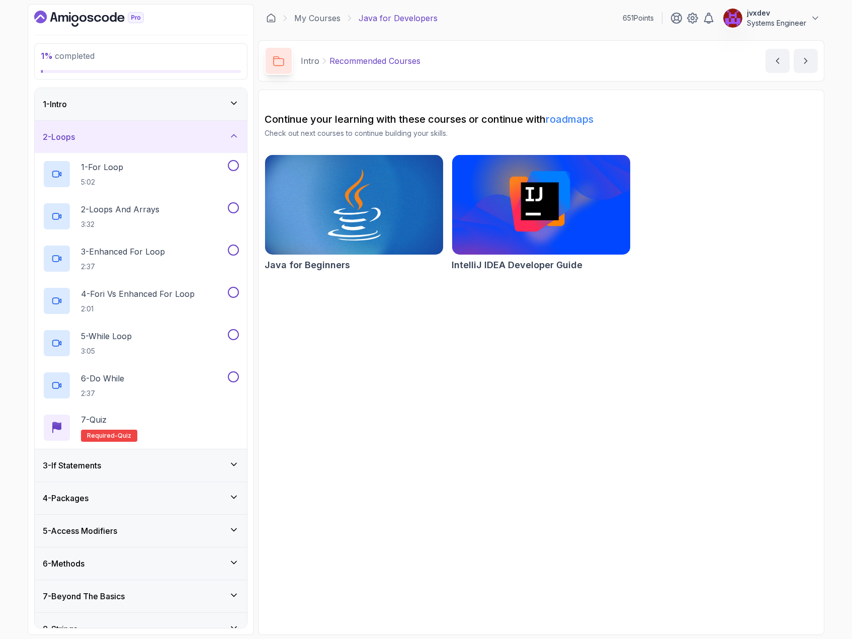
click at [201, 110] on div "1 - Intro" at bounding box center [141, 104] width 212 height 32
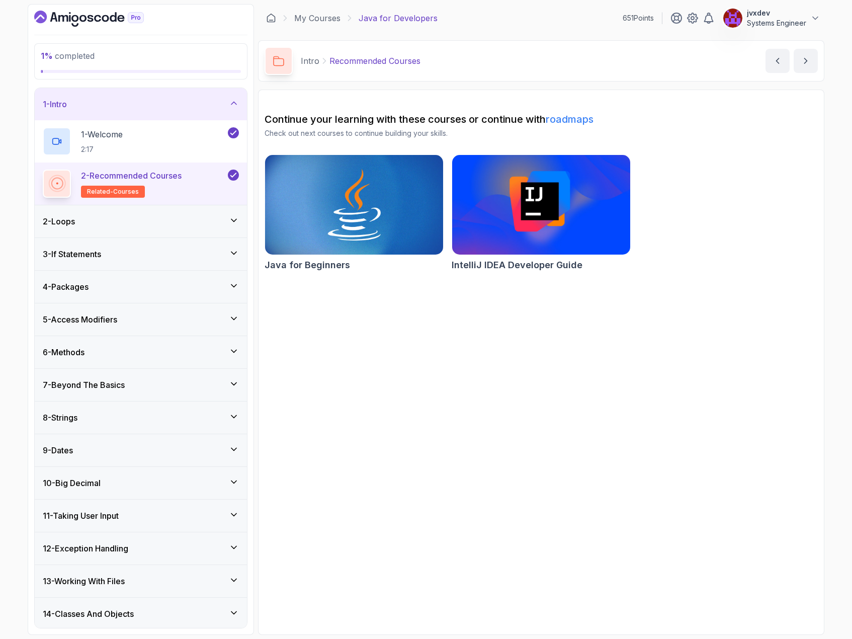
click at [179, 220] on div "2 - Loops" at bounding box center [141, 221] width 196 height 12
